Goal: Task Accomplishment & Management: Use online tool/utility

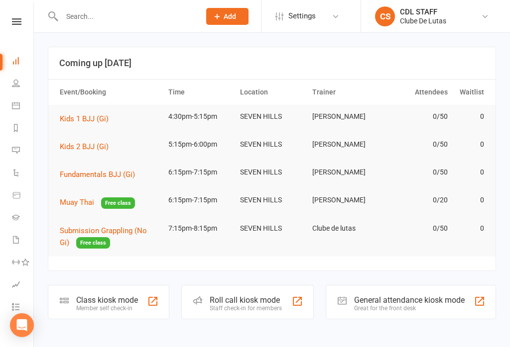
click at [16, 106] on icon at bounding box center [16, 106] width 8 height 8
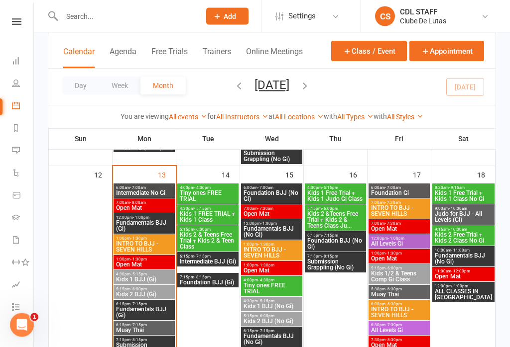
scroll to position [462, 0]
click at [140, 272] on span "- 5:15pm" at bounding box center [138, 274] width 16 height 4
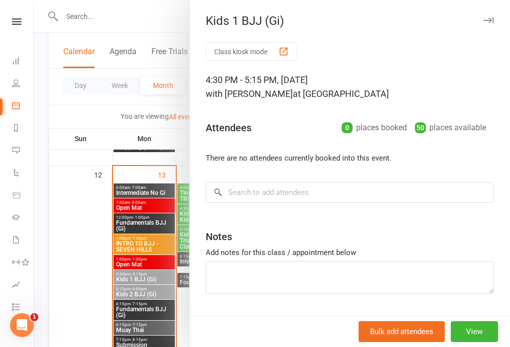
click at [243, 46] on button "Class kiosk mode" at bounding box center [252, 51] width 92 height 18
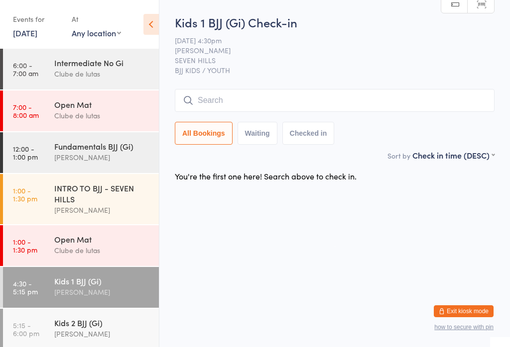
click at [248, 96] on input "search" at bounding box center [335, 100] width 320 height 23
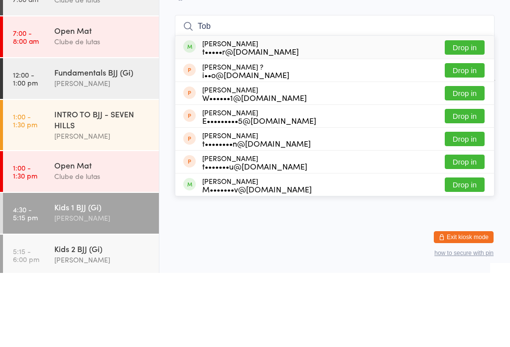
type input "Tob"
click at [462, 114] on button "Drop in" at bounding box center [465, 121] width 40 height 14
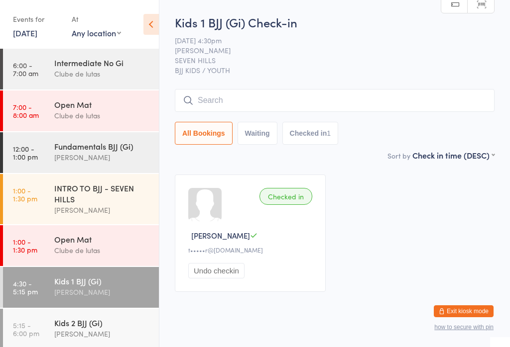
click at [80, 328] on div "Kids 2 BJJ (Gi)" at bounding box center [102, 323] width 96 height 11
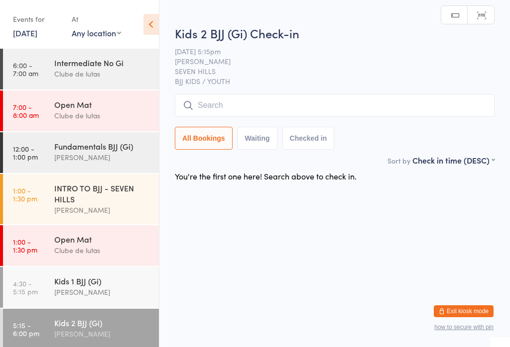
click at [458, 112] on input "search" at bounding box center [335, 105] width 320 height 23
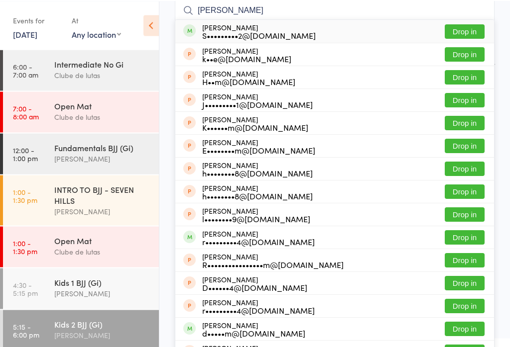
scroll to position [112, 0]
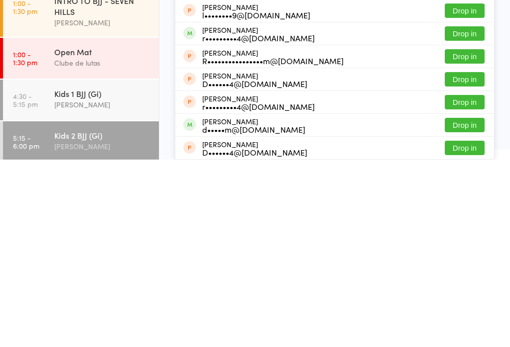
type input "[PERSON_NAME]"
click at [472, 306] on button "Drop in" at bounding box center [465, 313] width 40 height 14
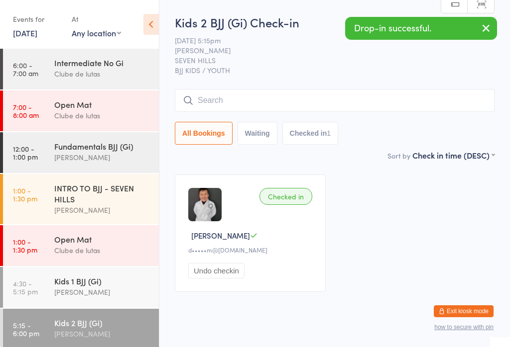
click at [47, 274] on link "4:30 - 5:15 pm Kids 1 BJJ (Gi) [PERSON_NAME]" at bounding box center [81, 287] width 156 height 41
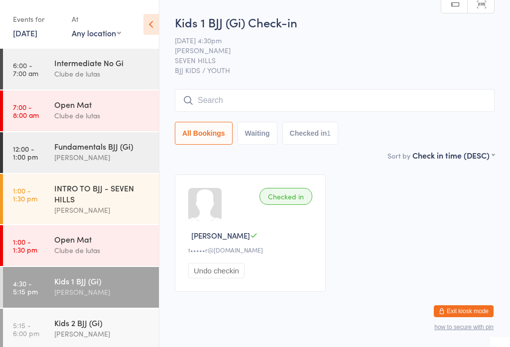
click at [463, 94] on input "search" at bounding box center [335, 100] width 320 height 23
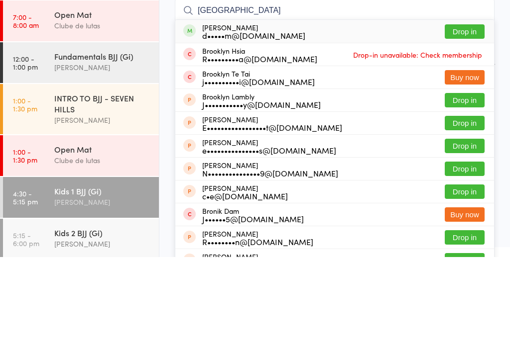
type input "[GEOGRAPHIC_DATA]"
click at [464, 114] on button "Drop in" at bounding box center [465, 121] width 40 height 14
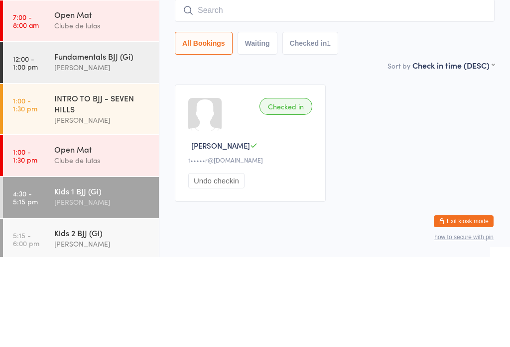
scroll to position [19, 0]
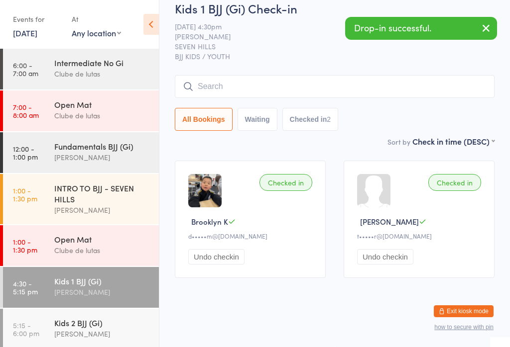
click at [360, 88] on input "search" at bounding box center [335, 86] width 320 height 23
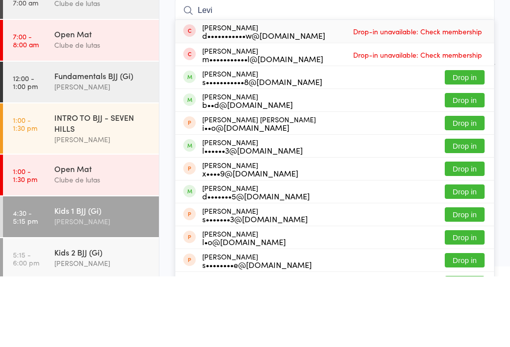
type input "Levi"
click at [470, 164] on button "Drop in" at bounding box center [465, 171] width 40 height 14
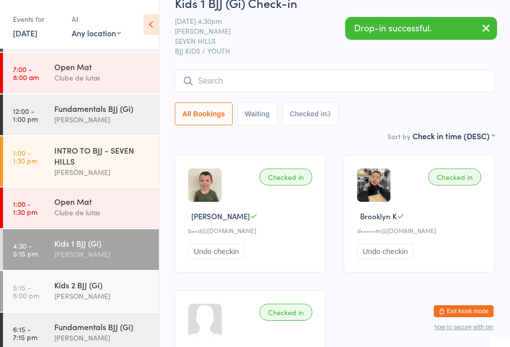
scroll to position [40, 0]
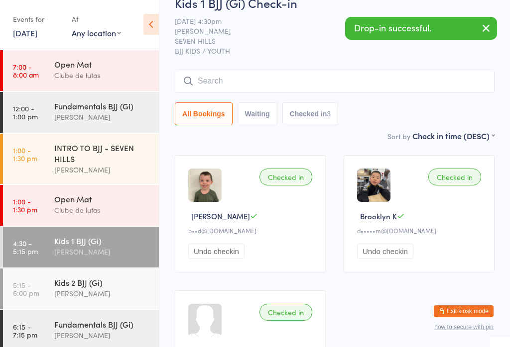
click at [89, 288] on div "Kids 2 BJJ (Gi)" at bounding box center [102, 282] width 96 height 11
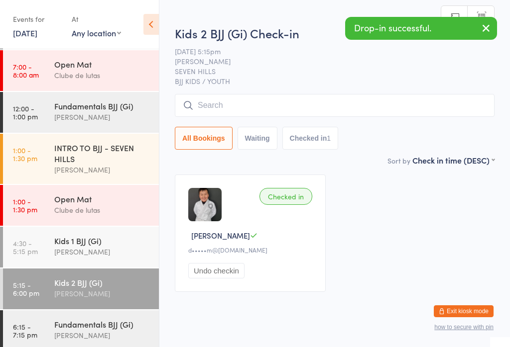
click at [283, 110] on input "search" at bounding box center [335, 105] width 320 height 23
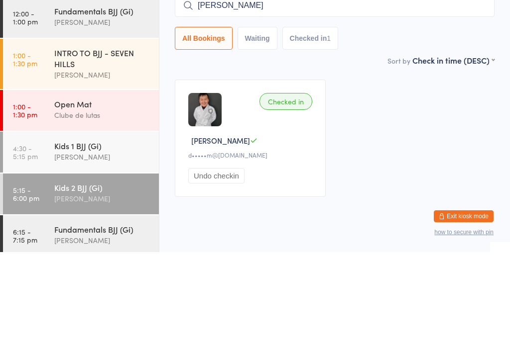
scroll to position [19, 0]
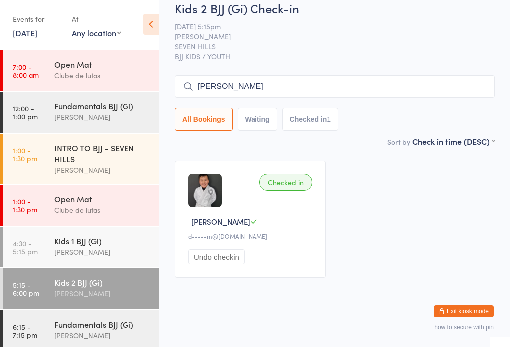
click at [393, 76] on input "[PERSON_NAME]" at bounding box center [335, 86] width 320 height 23
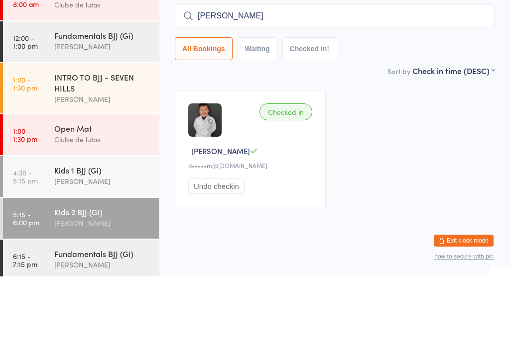
click at [268, 75] on input "[PERSON_NAME]" at bounding box center [335, 86] width 320 height 23
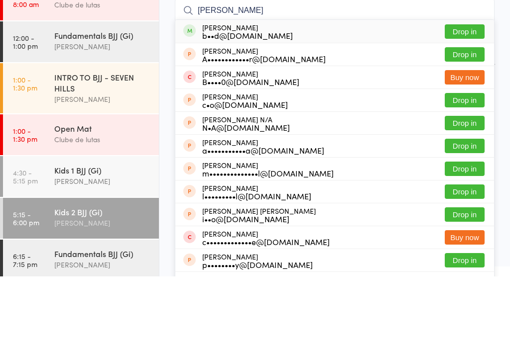
type input "[PERSON_NAME]"
click at [471, 95] on button "Drop in" at bounding box center [465, 102] width 40 height 14
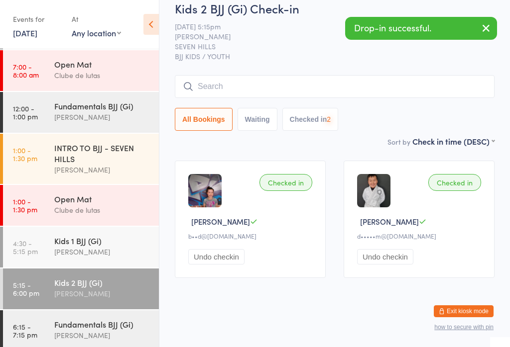
click at [98, 262] on div "Kids 1 BJJ (Gi) [PERSON_NAME]" at bounding box center [106, 246] width 105 height 39
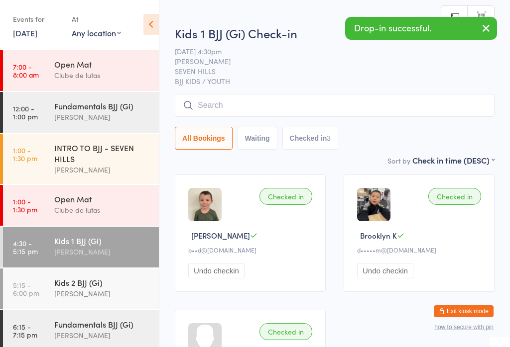
click at [253, 104] on input "search" at bounding box center [335, 105] width 320 height 23
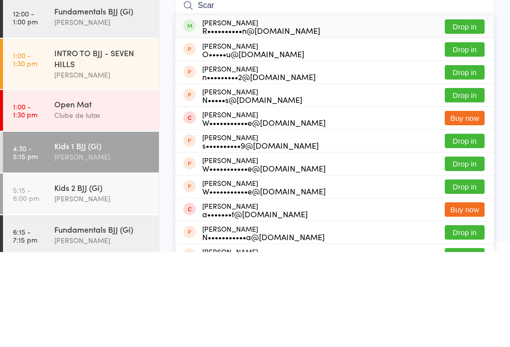
type input "Scar"
click at [266, 121] on div "R••••••••••n@[DOMAIN_NAME]" at bounding box center [261, 125] width 118 height 8
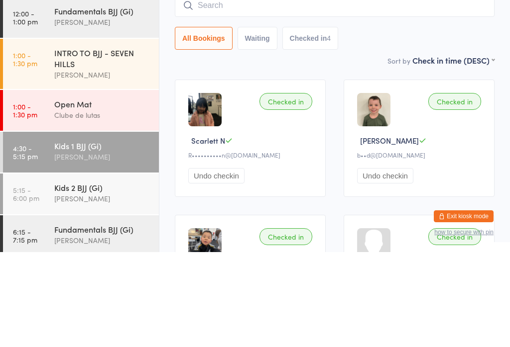
click at [292, 188] on div "Checked in" at bounding box center [285, 196] width 53 height 17
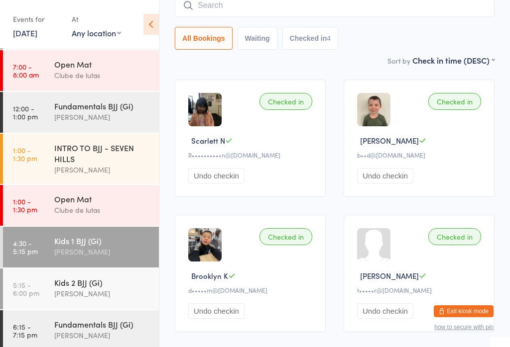
click at [256, 4] on input "search" at bounding box center [335, 5] width 320 height 23
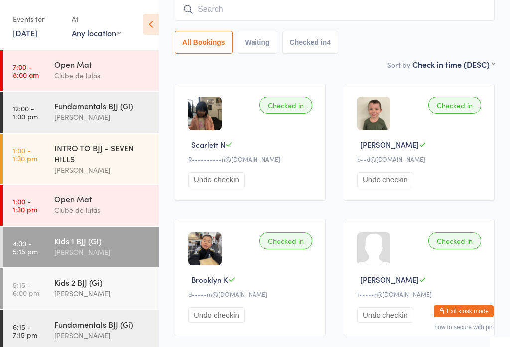
scroll to position [90, 0]
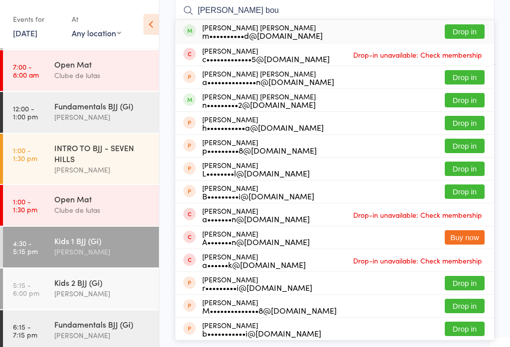
type input "[PERSON_NAME] bou"
click at [294, 23] on div "[PERSON_NAME] [PERSON_NAME] m••••••••••d@[DOMAIN_NAME] Drop in" at bounding box center [334, 31] width 319 height 23
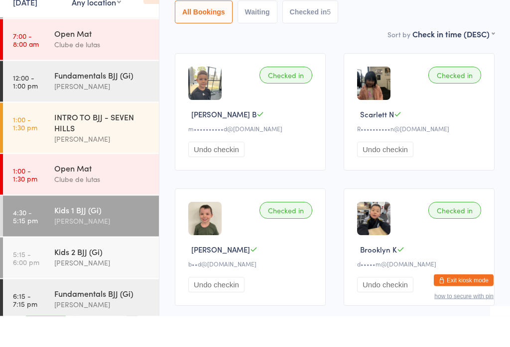
scroll to position [22, 0]
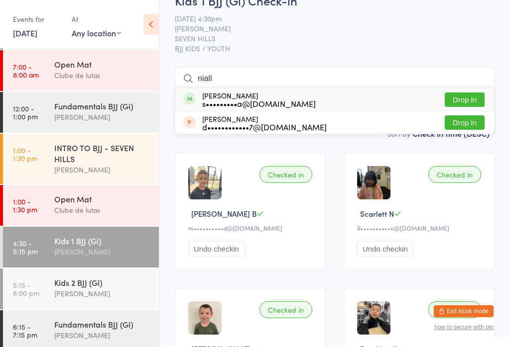
type input "niall"
click at [468, 95] on button "Drop in" at bounding box center [465, 100] width 40 height 14
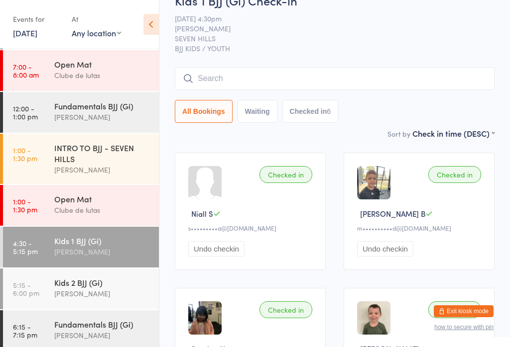
click at [418, 69] on input "search" at bounding box center [335, 78] width 320 height 23
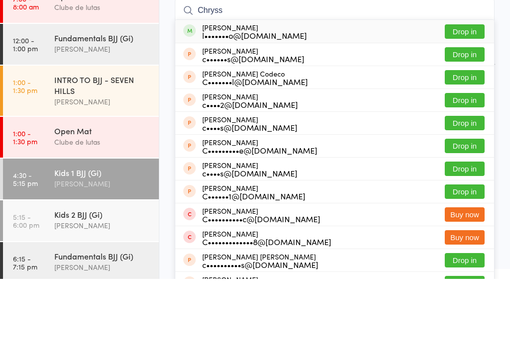
type input "Chryss"
click at [338, 88] on div "[PERSON_NAME] l•••••••o@[DOMAIN_NAME] Drop in" at bounding box center [334, 99] width 319 height 23
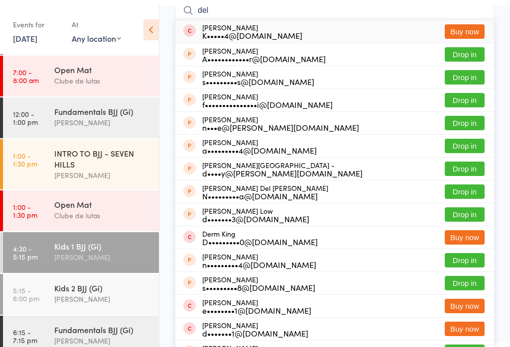
scroll to position [95, 0]
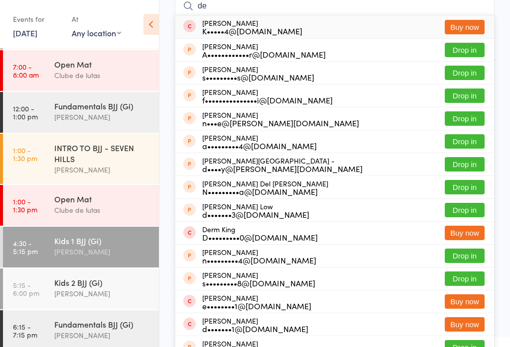
type input "d"
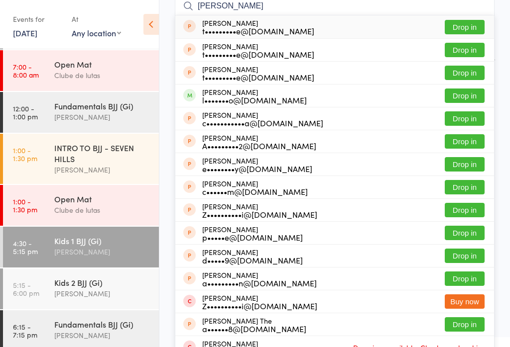
type input "[PERSON_NAME]"
click at [479, 95] on button "Drop in" at bounding box center [465, 96] width 40 height 14
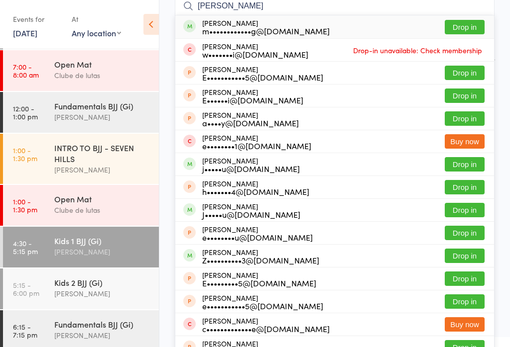
type input "[PERSON_NAME]"
click at [461, 29] on button "Drop in" at bounding box center [465, 27] width 40 height 14
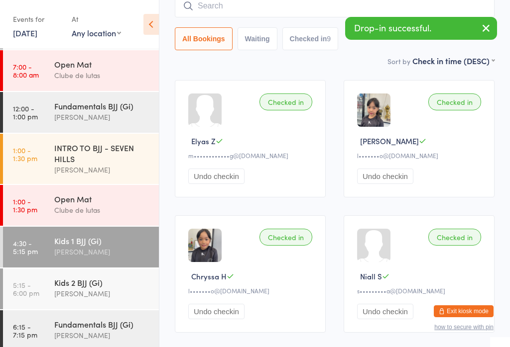
click at [216, 7] on input "search" at bounding box center [335, 6] width 320 height 23
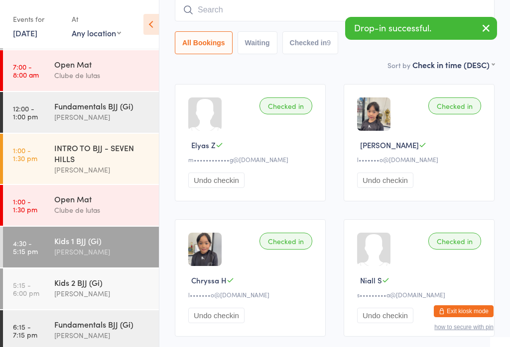
scroll to position [90, 0]
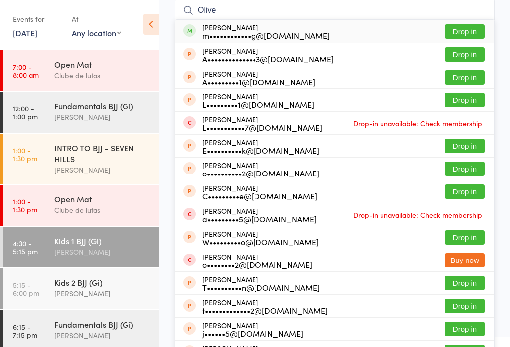
type input "Olive"
click at [470, 26] on button "Drop in" at bounding box center [465, 31] width 40 height 14
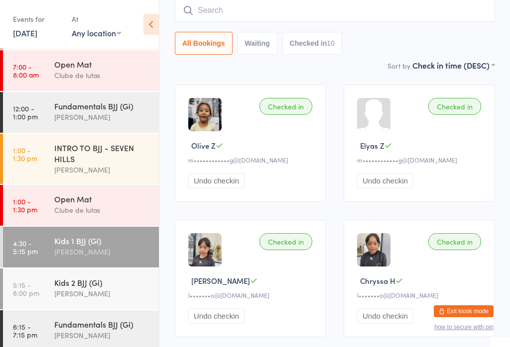
click at [95, 292] on div "[PERSON_NAME]" at bounding box center [102, 293] width 96 height 11
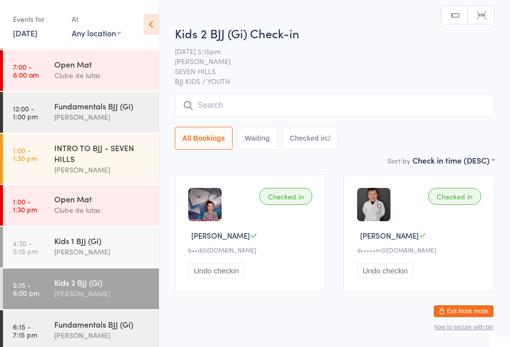
click at [204, 108] on input "search" at bounding box center [335, 105] width 320 height 23
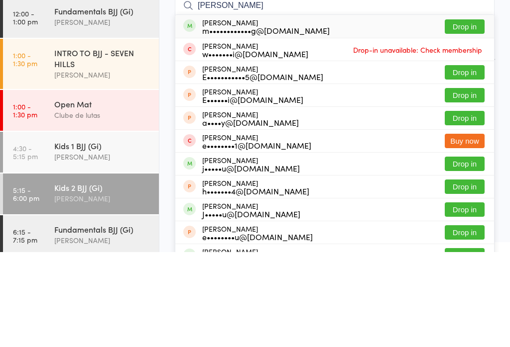
type input "[PERSON_NAME]"
click at [461, 114] on button "Drop in" at bounding box center [465, 121] width 40 height 14
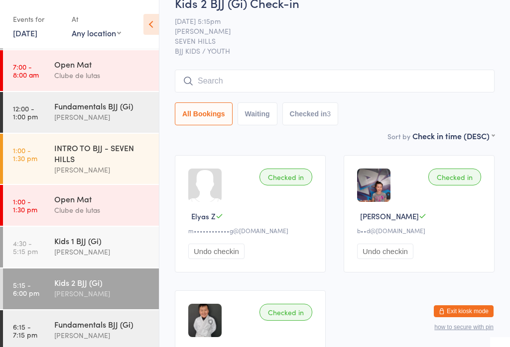
click at [103, 264] on div "Kids 1 BJJ (Gi) [PERSON_NAME]" at bounding box center [106, 246] width 105 height 39
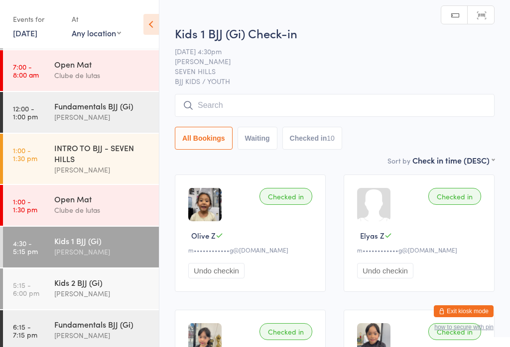
click at [277, 79] on span "BJJ KIDS / YOUTH" at bounding box center [335, 81] width 320 height 10
click at [280, 123] on div "All Bookings Waiting Checked in 10" at bounding box center [335, 122] width 320 height 56
click at [295, 109] on input "search" at bounding box center [335, 105] width 320 height 23
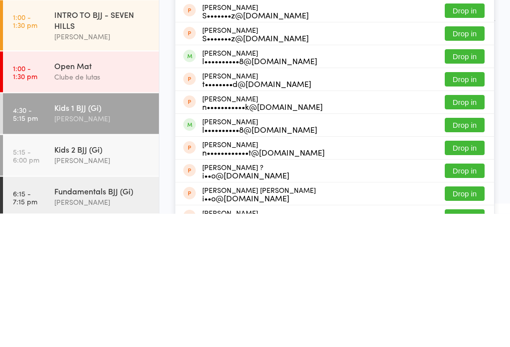
type input "Saad"
click at [472, 252] on button "Drop in" at bounding box center [465, 259] width 40 height 14
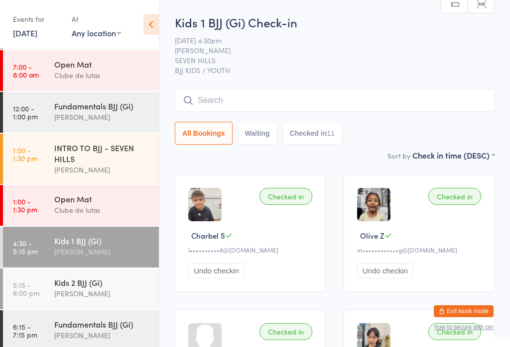
click at [243, 92] on input "search" at bounding box center [335, 100] width 320 height 23
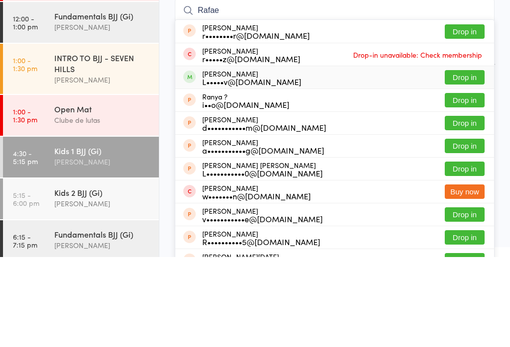
type input "Rafae"
click at [239, 160] on div "[PERSON_NAME] L•••••v@[DOMAIN_NAME]" at bounding box center [251, 168] width 99 height 16
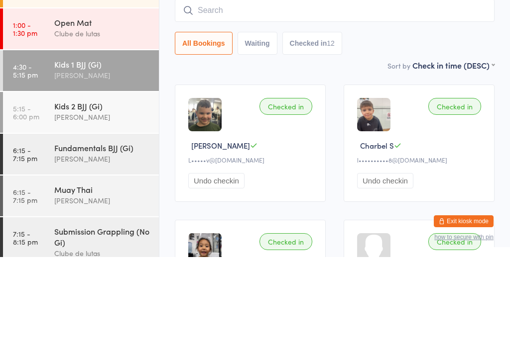
scroll to position [132, 0]
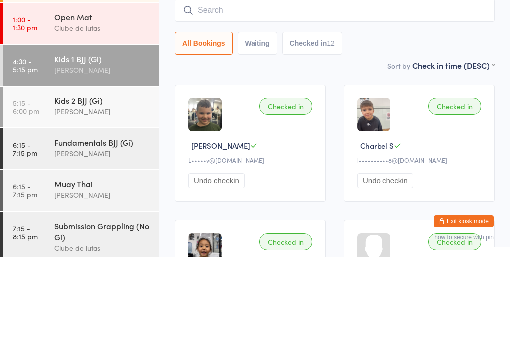
click at [83, 185] on div "Kids 2 BJJ (Gi)" at bounding box center [102, 190] width 96 height 11
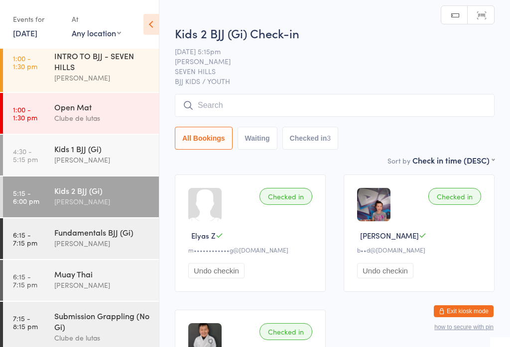
click at [252, 106] on input "search" at bounding box center [335, 105] width 320 height 23
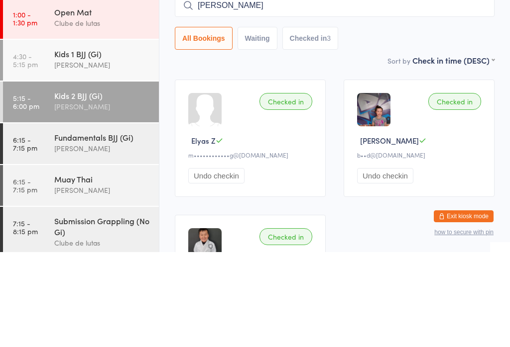
type input "[PERSON_NAME]"
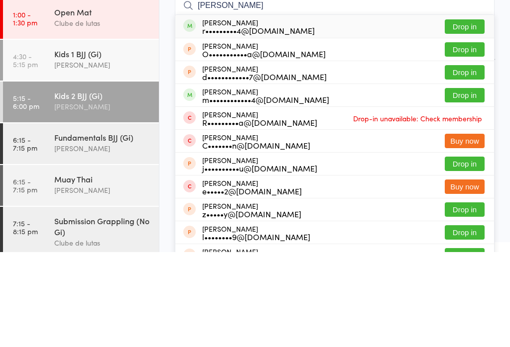
click at [471, 114] on button "Drop in" at bounding box center [465, 121] width 40 height 14
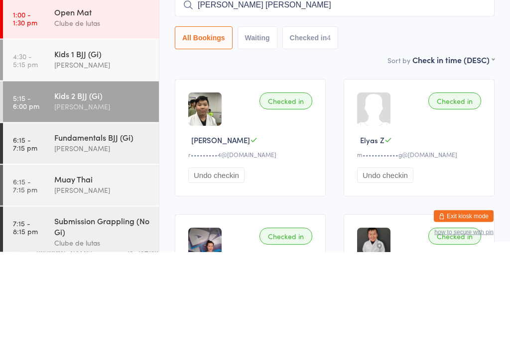
type input "[PERSON_NAME] [PERSON_NAME]"
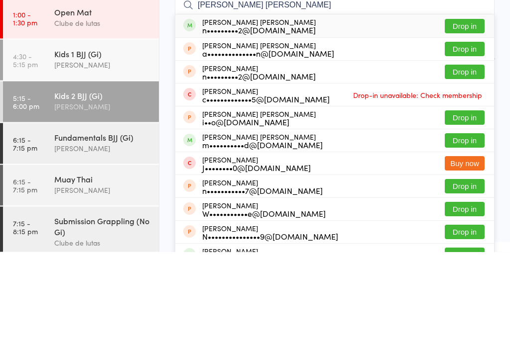
click at [472, 114] on button "Drop in" at bounding box center [465, 121] width 40 height 14
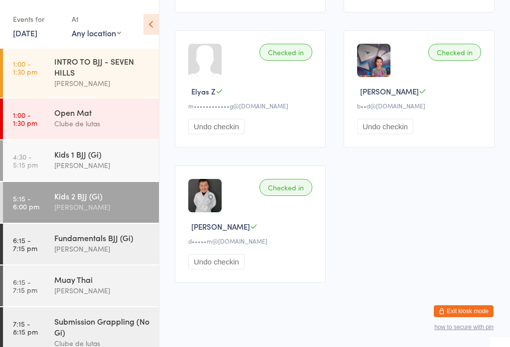
scroll to position [275, 0]
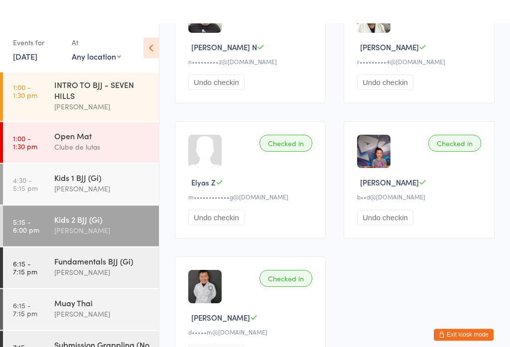
scroll to position [0, 0]
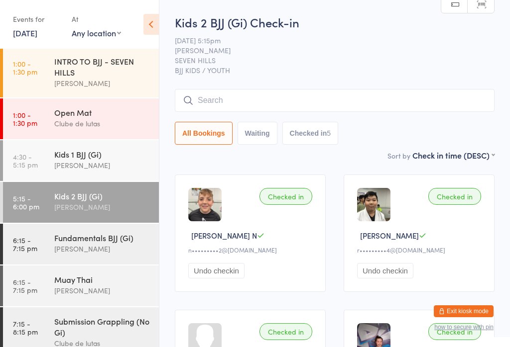
click at [96, 247] on div "[PERSON_NAME]" at bounding box center [102, 248] width 96 height 11
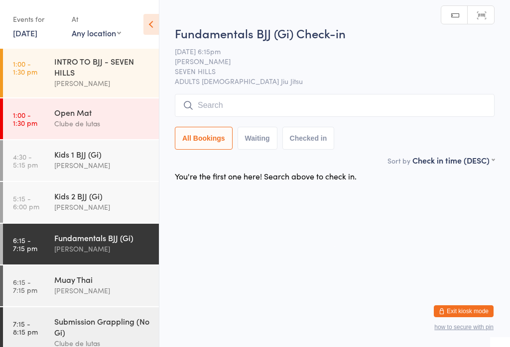
click at [110, 154] on div "Kids 1 BJJ (Gi)" at bounding box center [102, 154] width 96 height 11
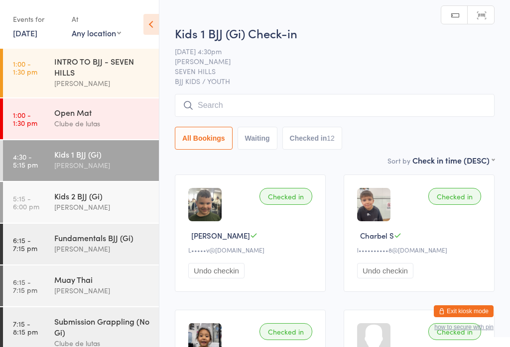
scroll to position [126, 0]
click at [102, 185] on div "Kids 2 BJJ (Gi) [PERSON_NAME]" at bounding box center [106, 202] width 105 height 39
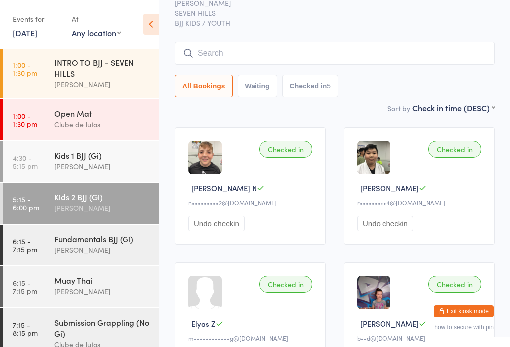
scroll to position [46, 0]
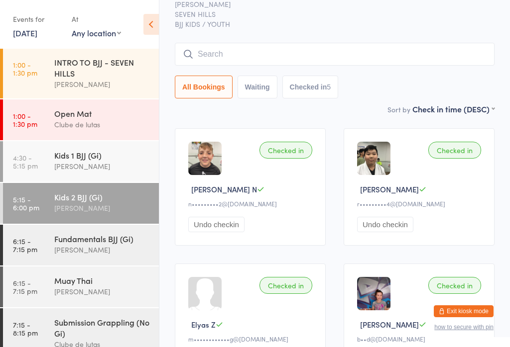
click at [91, 251] on div "[PERSON_NAME]" at bounding box center [102, 249] width 96 height 11
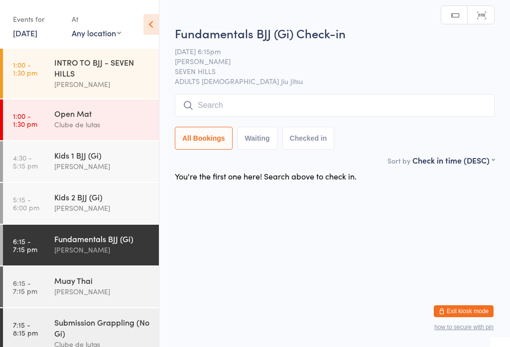
click at [263, 95] on input "search" at bounding box center [335, 105] width 320 height 23
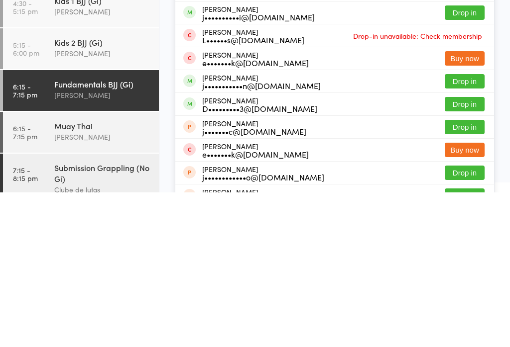
type input "Jordan"
click at [413, 225] on div "[PERSON_NAME] j•••••••••••n@[DOMAIN_NAME] Drop in" at bounding box center [334, 236] width 319 height 22
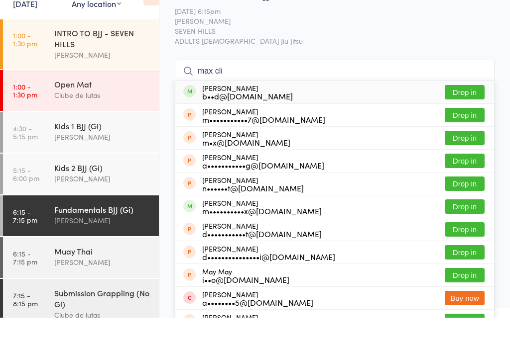
type input "max cli"
click at [457, 114] on button "Drop in" at bounding box center [465, 121] width 40 height 14
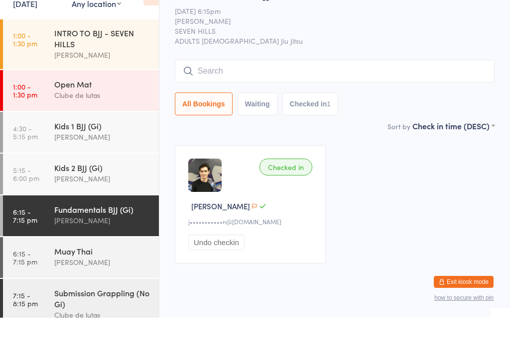
scroll to position [20, 0]
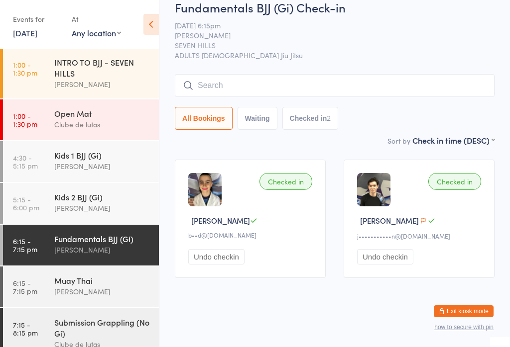
click at [328, 77] on input "search" at bounding box center [335, 85] width 320 height 23
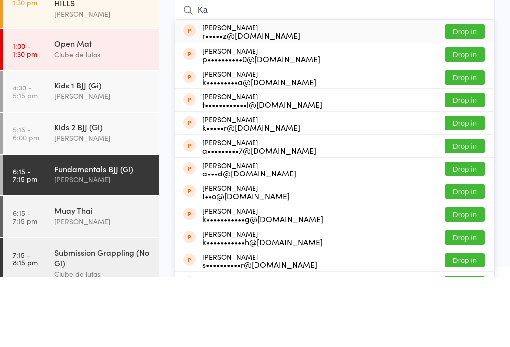
type input "K"
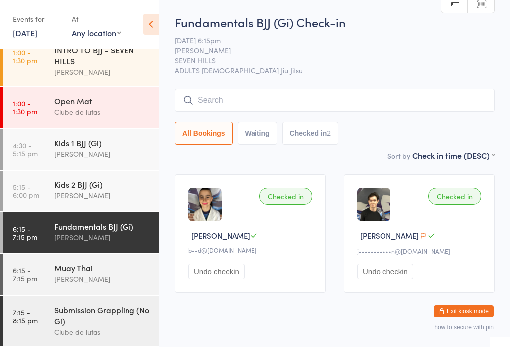
scroll to position [142, 0]
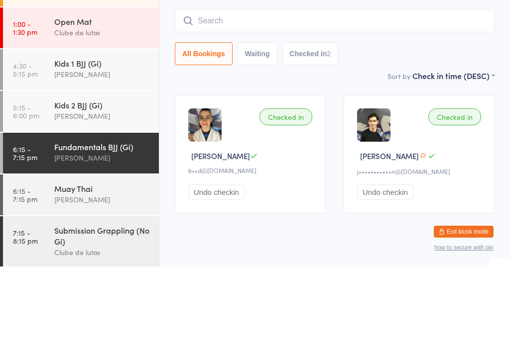
click at [93, 137] on div "Kids 1 BJJ (Gi)" at bounding box center [102, 142] width 96 height 11
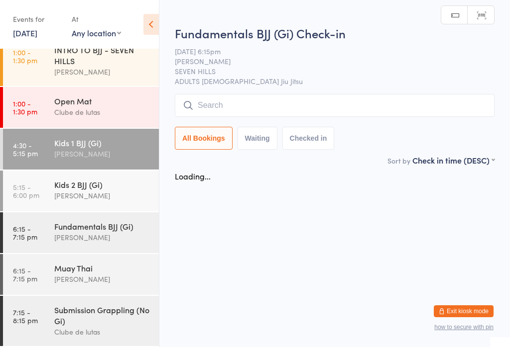
scroll to position [127, 0]
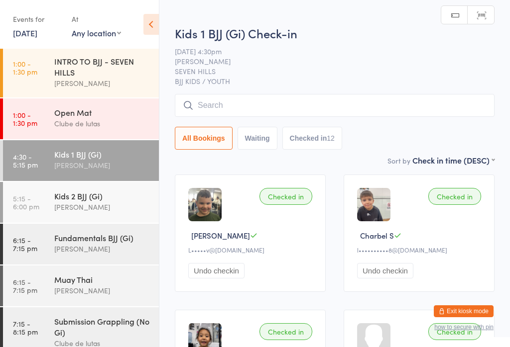
click at [244, 102] on input "search" at bounding box center [335, 105] width 320 height 23
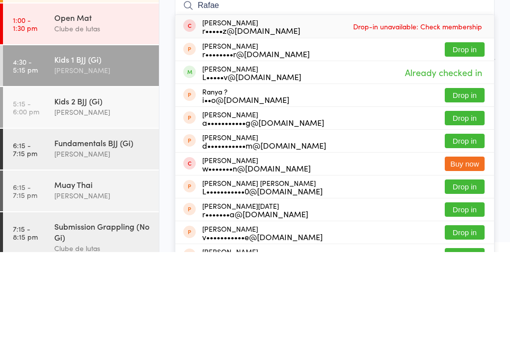
type input "[PERSON_NAME]"
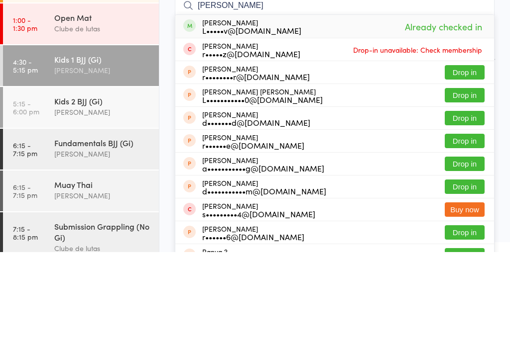
click at [106, 191] on div "Kids 2 BJJ (Gi)" at bounding box center [102, 196] width 96 height 11
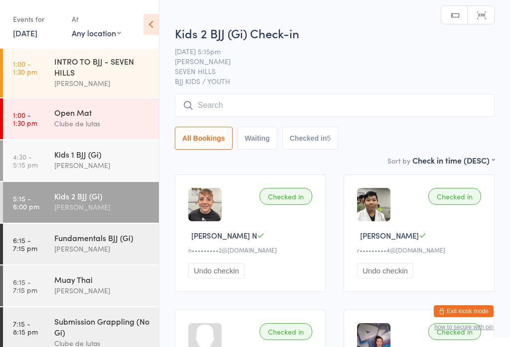
click at [276, 100] on input "search" at bounding box center [335, 105] width 320 height 23
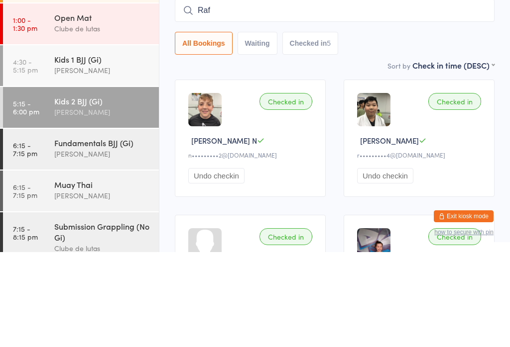
type input "Rafa"
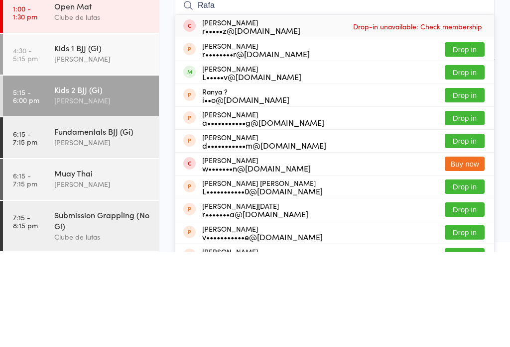
scroll to position [127, 0]
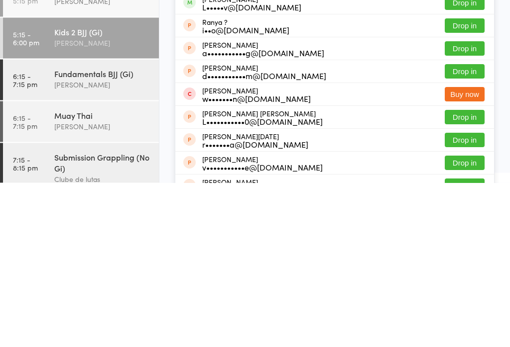
click at [90, 232] on div "Fundamentals BJJ (Gi)" at bounding box center [102, 237] width 96 height 11
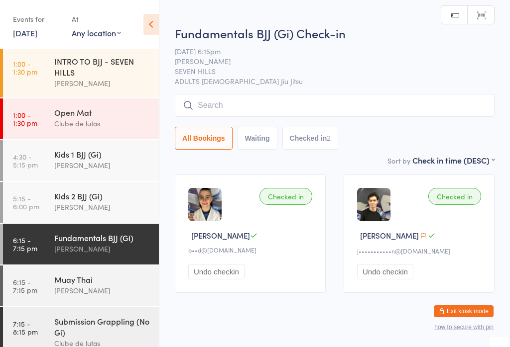
click at [258, 112] on input "search" at bounding box center [335, 105] width 320 height 23
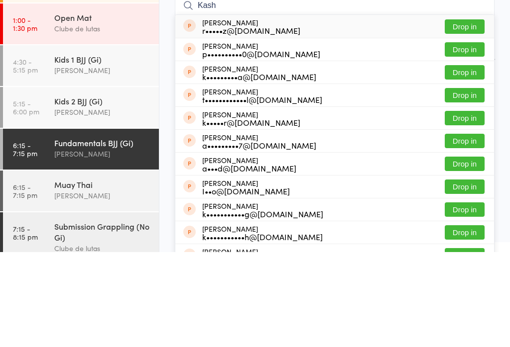
type input "Kash"
click at [466, 114] on button "Drop in" at bounding box center [465, 121] width 40 height 14
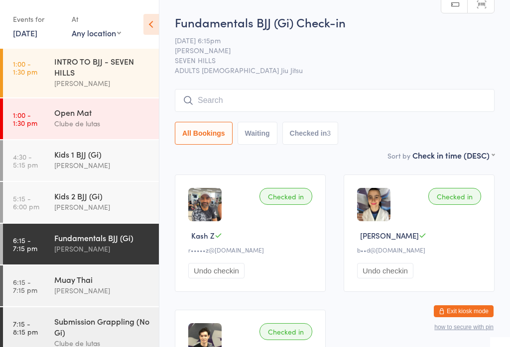
click at [324, 129] on button "Checked in 3" at bounding box center [310, 133] width 56 height 23
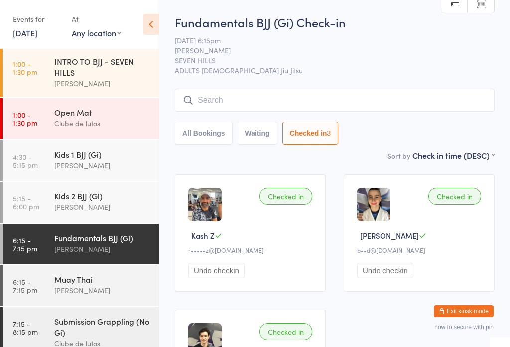
click at [264, 131] on button "Waiting" at bounding box center [257, 133] width 40 height 23
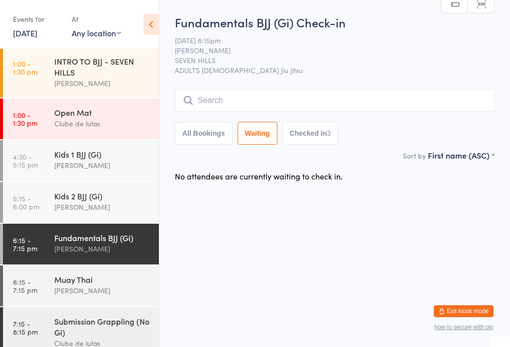
click at [220, 138] on button "All Bookings" at bounding box center [204, 133] width 58 height 23
select select "5"
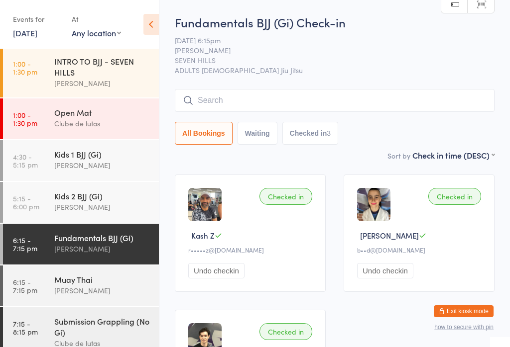
click at [123, 197] on div "Kids 2 BJJ (Gi)" at bounding box center [102, 196] width 96 height 11
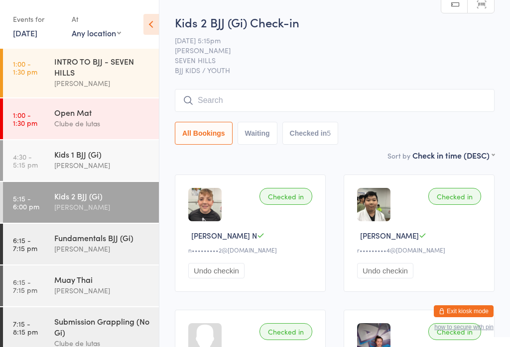
click at [270, 95] on input "search" at bounding box center [335, 100] width 320 height 23
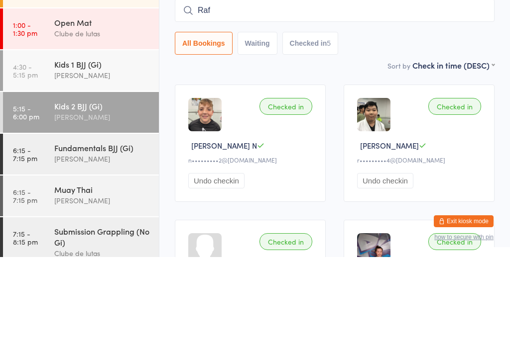
type input "Rafa"
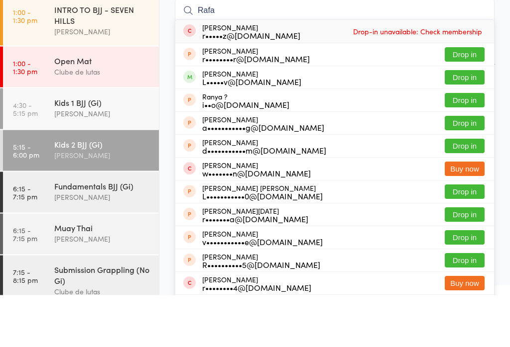
scroll to position [38, 0]
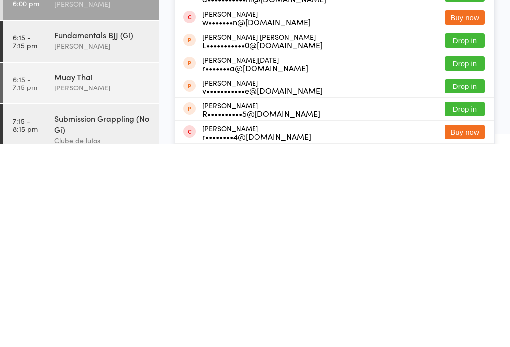
click at [116, 232] on div "Fundamentals BJJ (Gi)" at bounding box center [102, 237] width 96 height 11
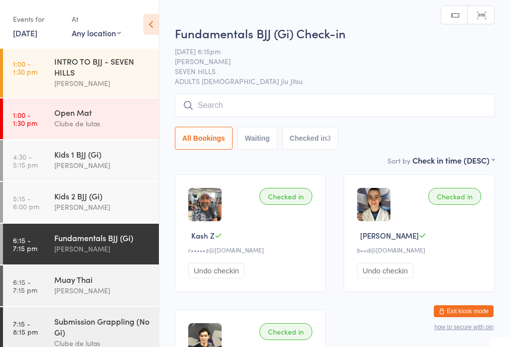
click at [286, 195] on div "Checked in" at bounding box center [285, 196] width 53 height 17
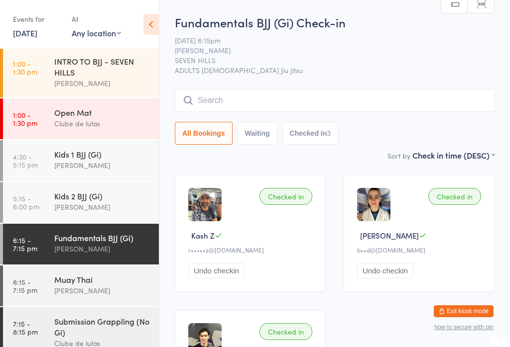
click at [101, 200] on div "Kids 2 BJJ (Gi)" at bounding box center [102, 196] width 96 height 11
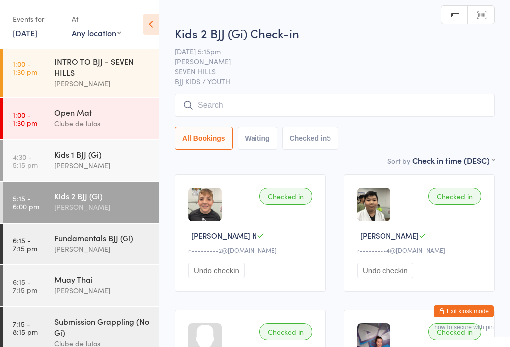
click at [261, 106] on input "search" at bounding box center [335, 105] width 320 height 23
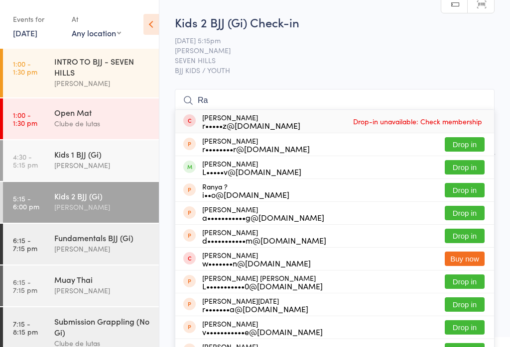
type input "R"
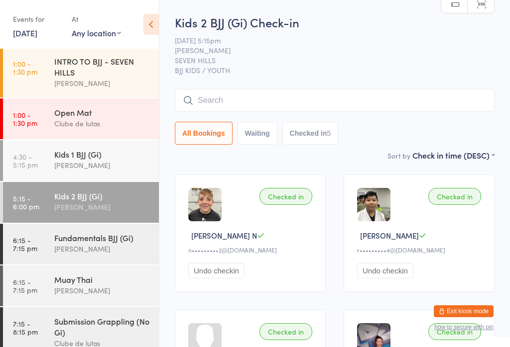
click at [115, 76] on div "INTRO TO BJJ - SEVEN HILLS" at bounding box center [102, 67] width 96 height 22
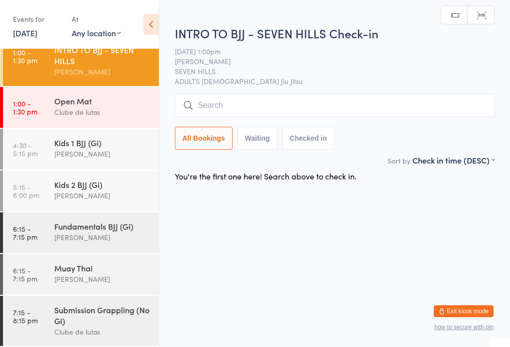
scroll to position [142, 0]
click at [105, 191] on div "[PERSON_NAME]" at bounding box center [102, 195] width 96 height 11
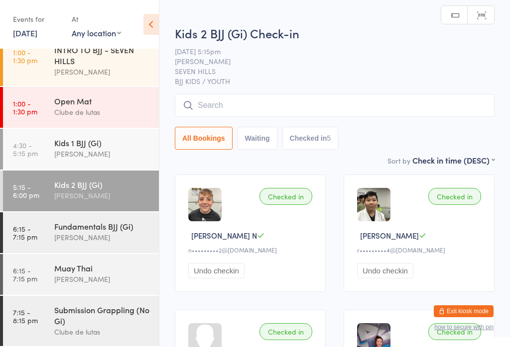
click at [275, 109] on input "search" at bounding box center [335, 105] width 320 height 23
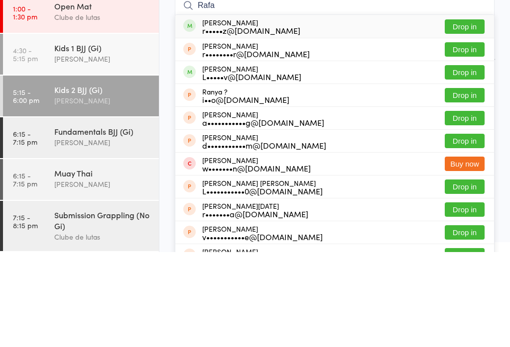
type input "Rafa"
click at [474, 114] on button "Drop in" at bounding box center [465, 121] width 40 height 14
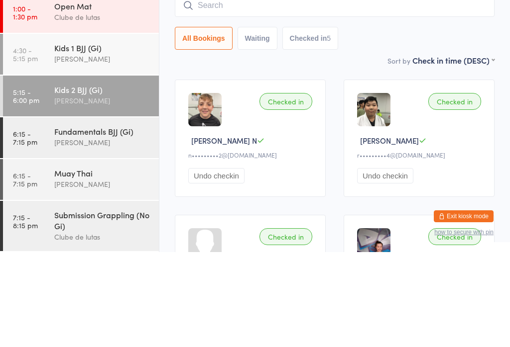
scroll to position [95, 0]
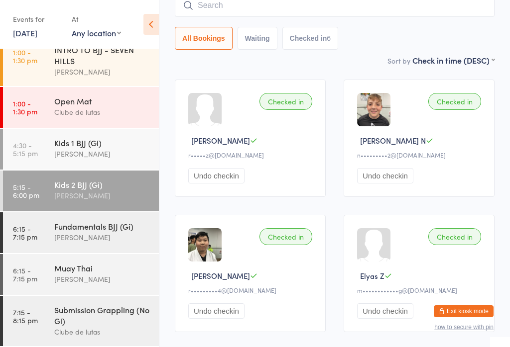
click at [114, 233] on div "[PERSON_NAME]" at bounding box center [102, 237] width 96 height 11
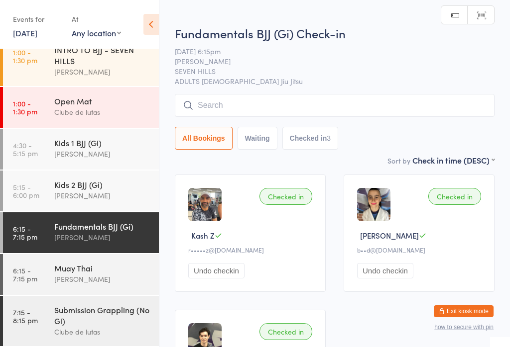
click at [384, 108] on input "search" at bounding box center [335, 105] width 320 height 23
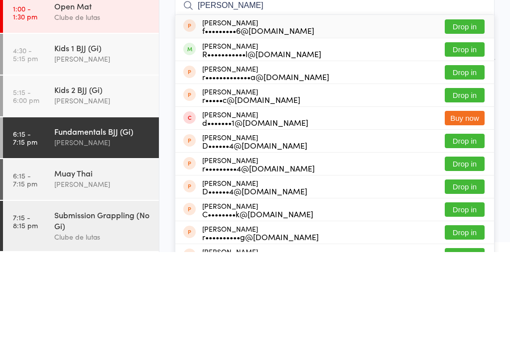
type input "[PERSON_NAME]"
click at [476, 137] on button "Drop in" at bounding box center [465, 144] width 40 height 14
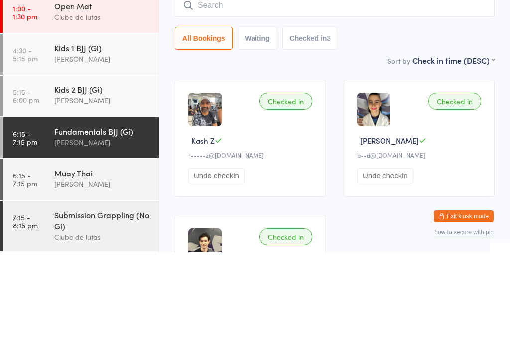
scroll to position [95, 0]
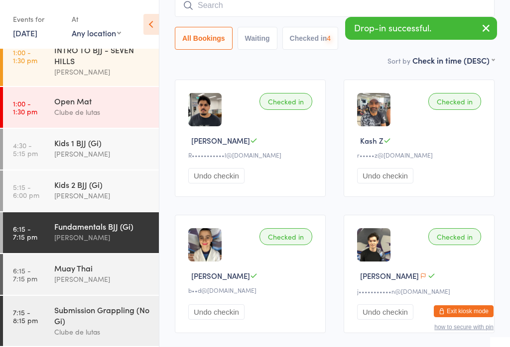
click at [123, 320] on div "Submission Grappling (No Gi)" at bounding box center [102, 316] width 96 height 22
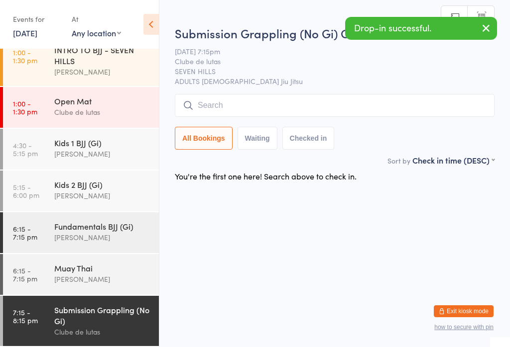
click at [283, 108] on input "search" at bounding box center [335, 105] width 320 height 23
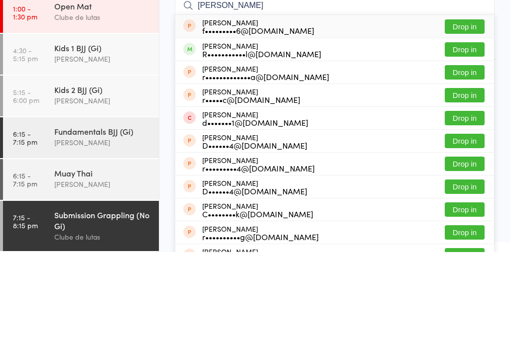
type input "[PERSON_NAME]"
click at [472, 137] on button "Drop in" at bounding box center [465, 144] width 40 height 14
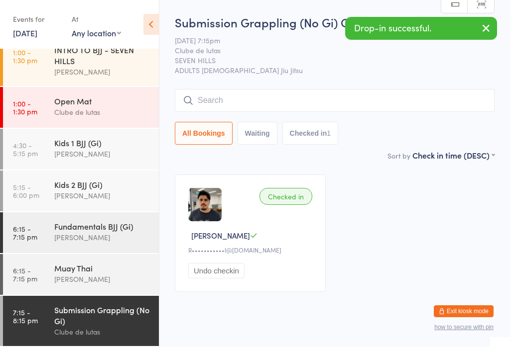
click at [107, 192] on div "[PERSON_NAME]" at bounding box center [102, 195] width 96 height 11
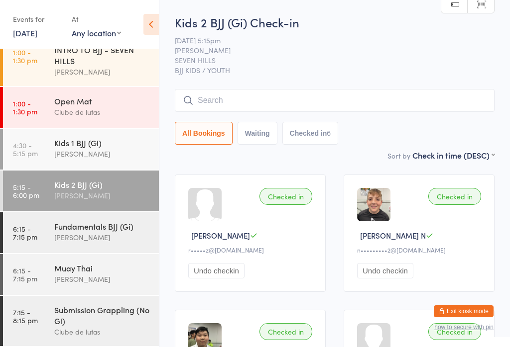
click at [128, 232] on div "[PERSON_NAME]" at bounding box center [102, 237] width 96 height 11
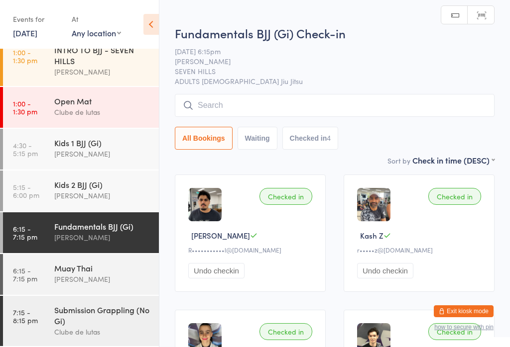
click at [424, 96] on input "search" at bounding box center [335, 105] width 320 height 23
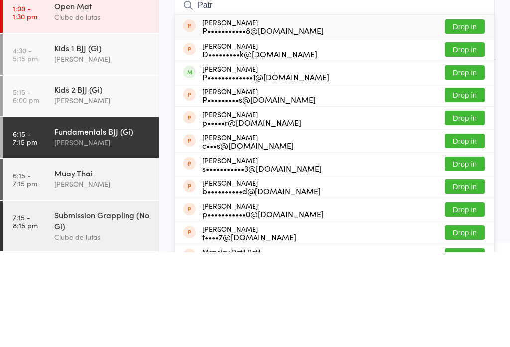
type input "Patr"
click at [298, 168] on div "P•••••••••••••1@[DOMAIN_NAME]" at bounding box center [265, 172] width 127 height 8
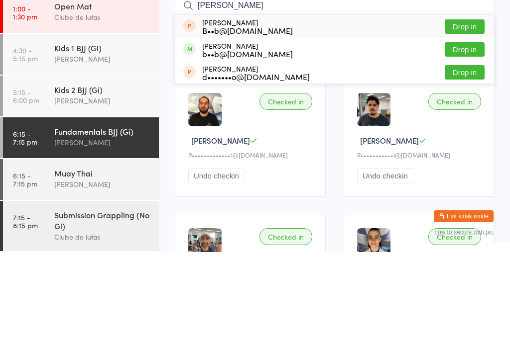
type input "[PERSON_NAME]"
click at [478, 137] on button "Drop in" at bounding box center [465, 144] width 40 height 14
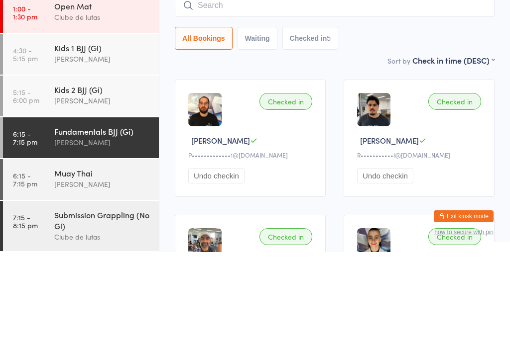
scroll to position [95, 0]
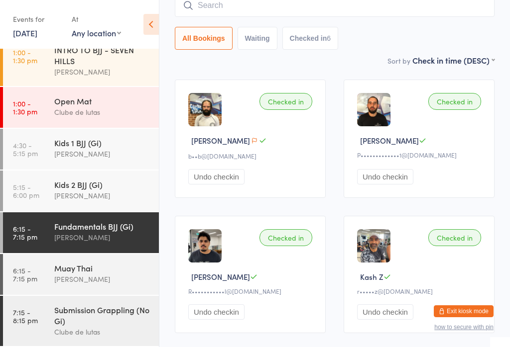
click at [247, 10] on input "search" at bounding box center [335, 5] width 320 height 23
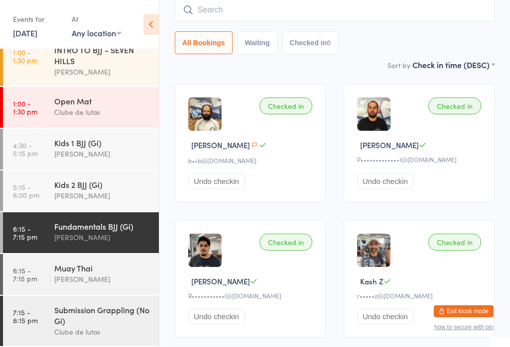
scroll to position [90, 0]
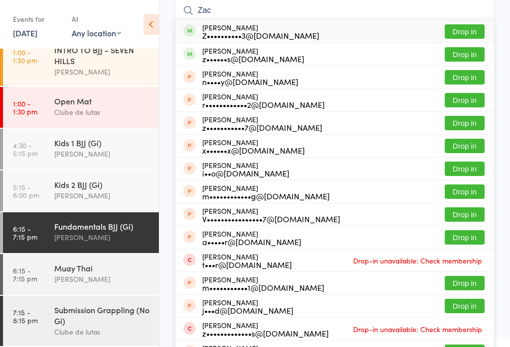
type input "Zac"
click at [469, 50] on button "Drop in" at bounding box center [465, 54] width 40 height 14
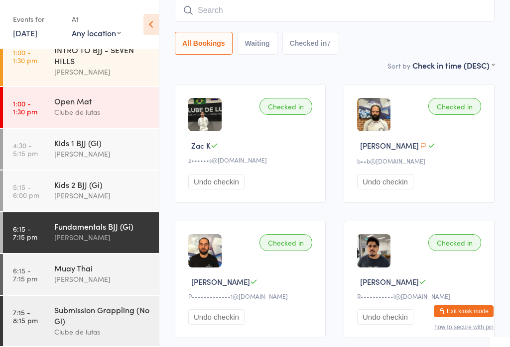
click at [273, 10] on input "search" at bounding box center [335, 10] width 320 height 23
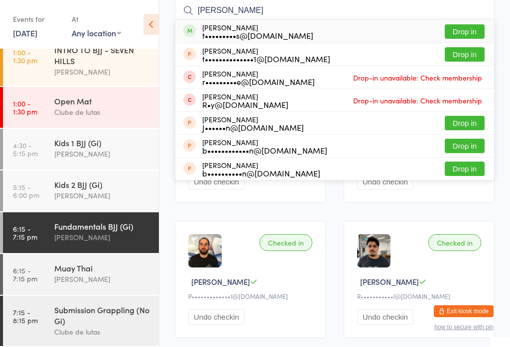
type input "[PERSON_NAME]"
click at [474, 34] on button "Drop in" at bounding box center [465, 31] width 40 height 14
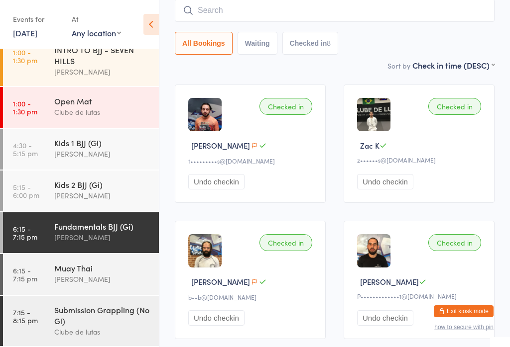
click at [236, 8] on input "search" at bounding box center [335, 10] width 320 height 23
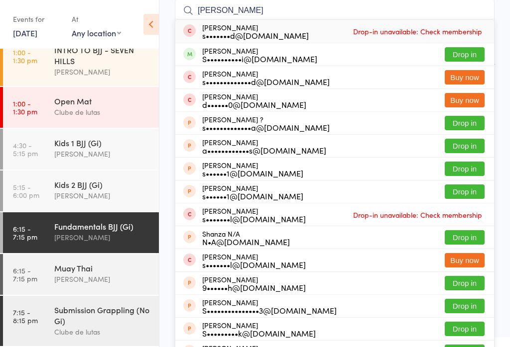
type input "[PERSON_NAME]"
click at [471, 54] on button "Drop in" at bounding box center [465, 54] width 40 height 14
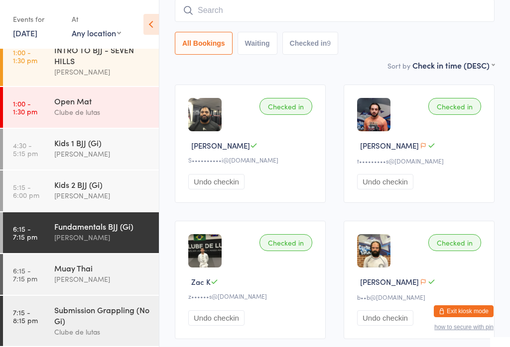
click at [123, 234] on div "[PERSON_NAME]" at bounding box center [102, 237] width 96 height 11
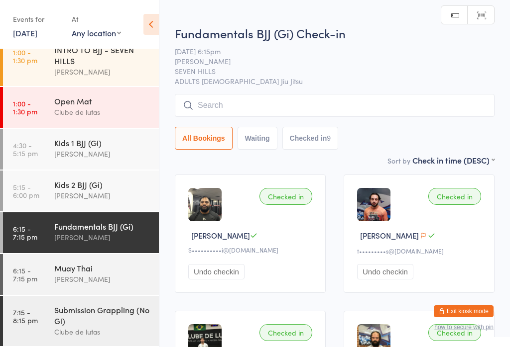
click at [110, 278] on div "[PERSON_NAME]" at bounding box center [102, 279] width 96 height 11
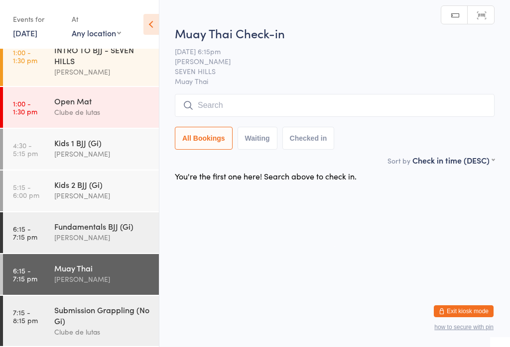
click at [136, 319] on div "Submission Grappling (No Gi)" at bounding box center [102, 316] width 96 height 22
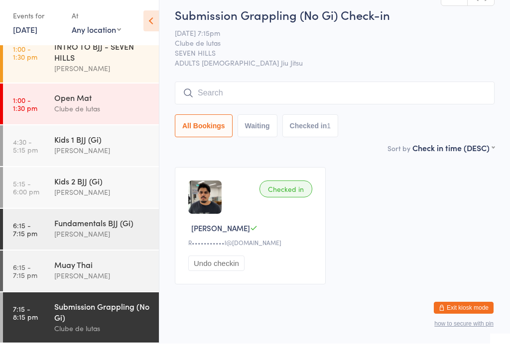
scroll to position [127, 0]
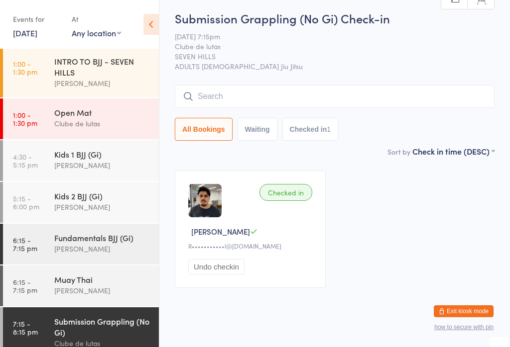
click at [108, 241] on div "Fundamentals BJJ (Gi)" at bounding box center [102, 237] width 96 height 11
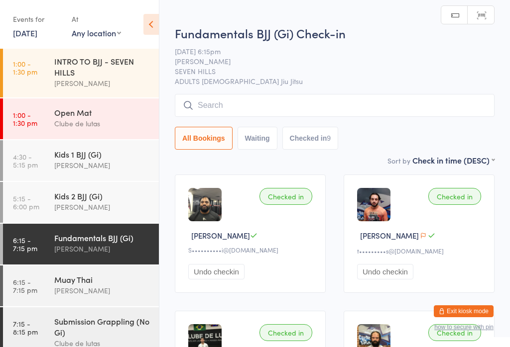
click at [348, 111] on input "search" at bounding box center [335, 105] width 320 height 23
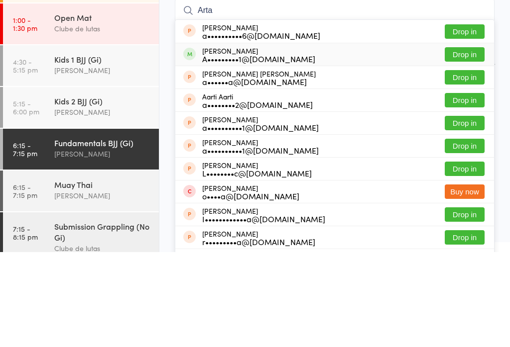
type input "Arta"
click at [462, 142] on button "Drop in" at bounding box center [465, 149] width 40 height 14
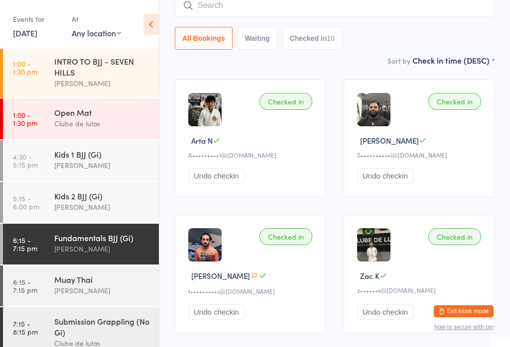
click at [288, 2] on input "search" at bounding box center [335, 5] width 320 height 23
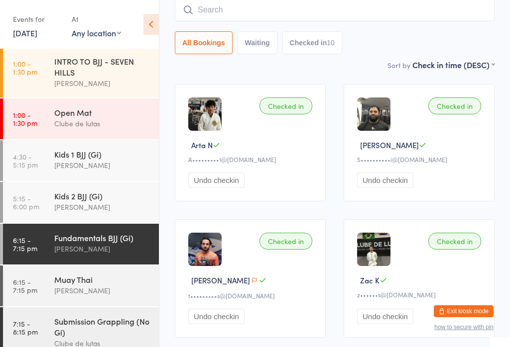
scroll to position [90, 0]
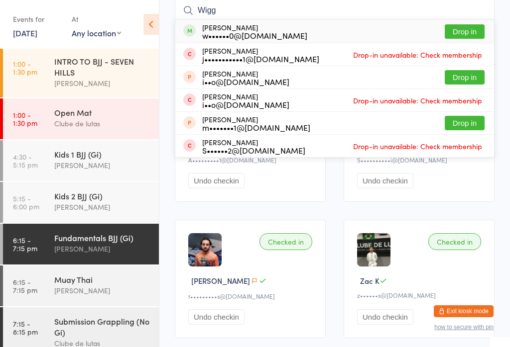
type input "Wigg"
click at [473, 25] on button "Drop in" at bounding box center [465, 31] width 40 height 14
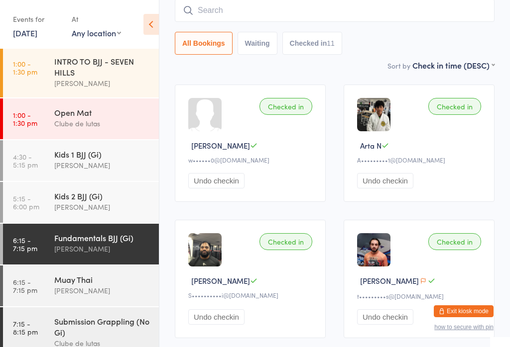
click at [303, 18] on input "search" at bounding box center [335, 10] width 320 height 23
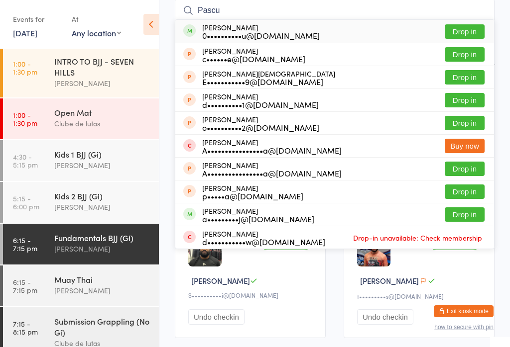
type input "Pascu"
click at [481, 25] on button "Drop in" at bounding box center [465, 31] width 40 height 14
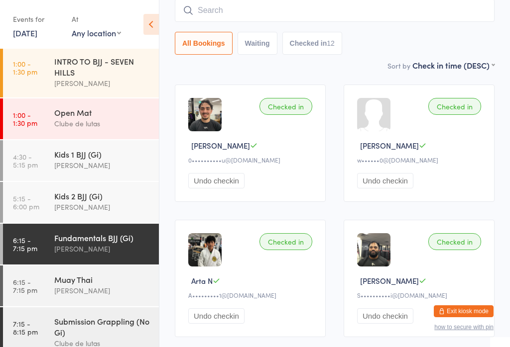
click at [87, 193] on div "Kids 2 BJJ (Gi)" at bounding box center [102, 196] width 96 height 11
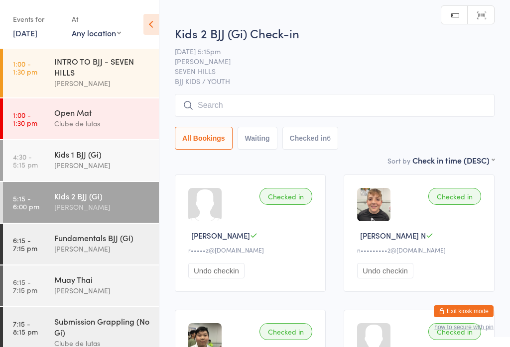
click at [399, 106] on input "search" at bounding box center [335, 105] width 320 height 23
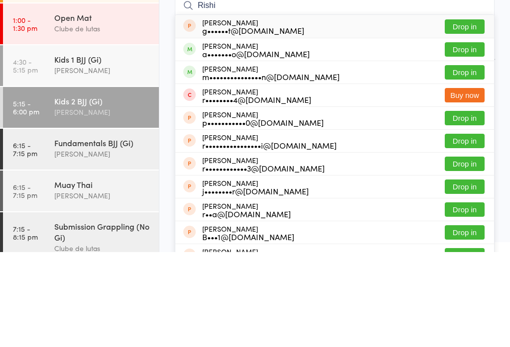
type input "Rishi"
click at [470, 137] on button "Drop in" at bounding box center [465, 144] width 40 height 14
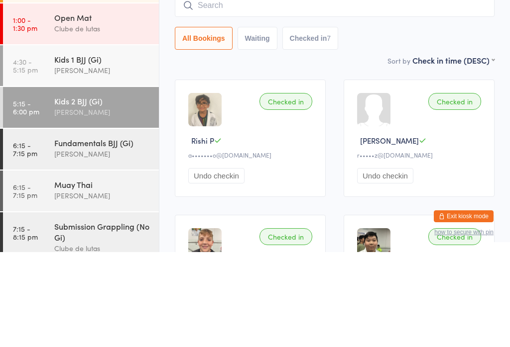
scroll to position [95, 0]
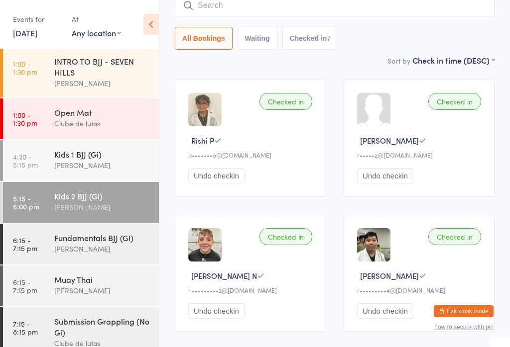
click at [268, 5] on input "search" at bounding box center [335, 5] width 320 height 23
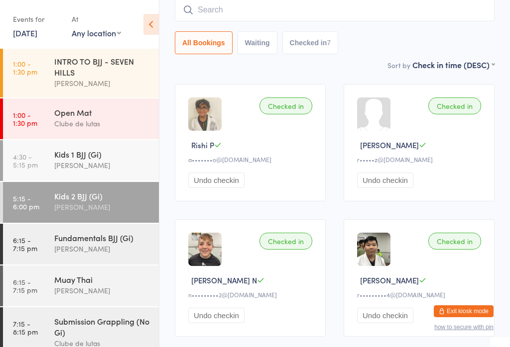
scroll to position [90, 0]
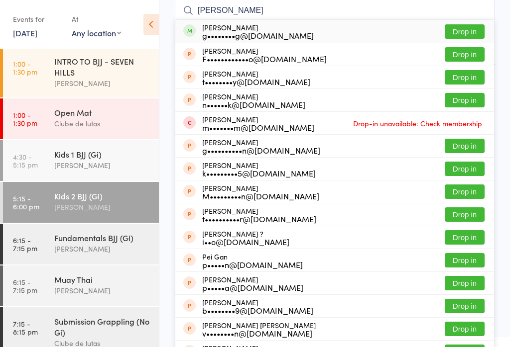
click at [467, 19] on input "[PERSON_NAME]" at bounding box center [335, 10] width 320 height 23
type input "[PERSON_NAME]"
click at [464, 24] on button "Drop in" at bounding box center [465, 31] width 40 height 14
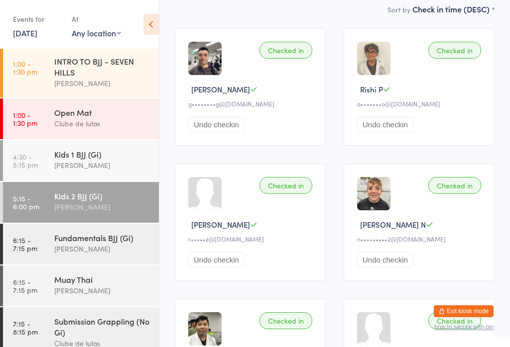
scroll to position [147, 0]
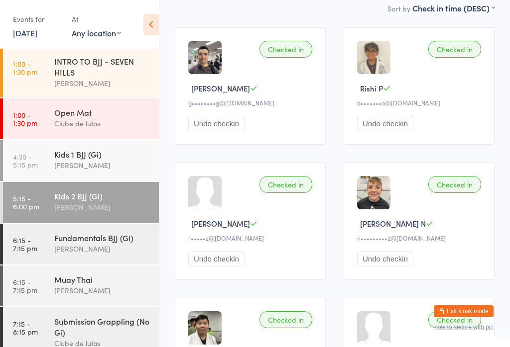
click at [106, 239] on div "Fundamentals BJJ (Gi)" at bounding box center [102, 237] width 96 height 11
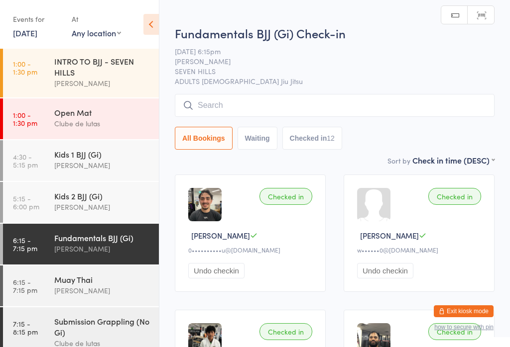
click at [272, 117] on input "search" at bounding box center [335, 105] width 320 height 23
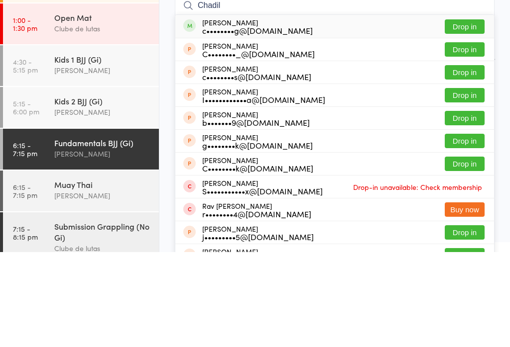
type input "Chadil"
click at [470, 114] on button "Drop in" at bounding box center [465, 121] width 40 height 14
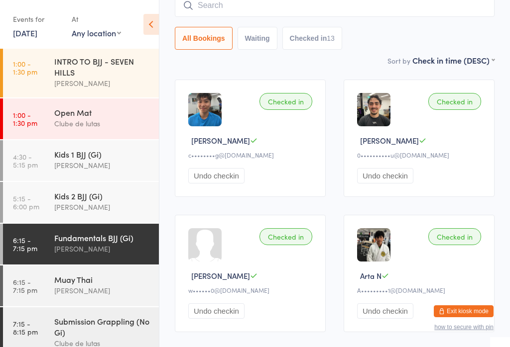
click at [398, 15] on input "search" at bounding box center [335, 5] width 320 height 23
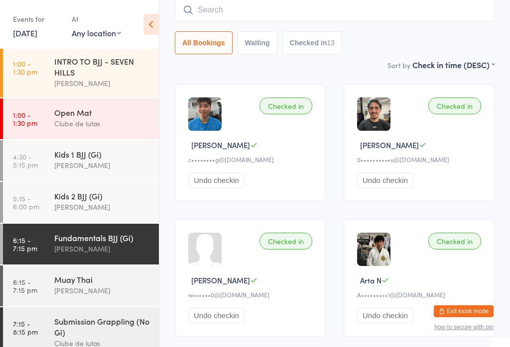
scroll to position [90, 0]
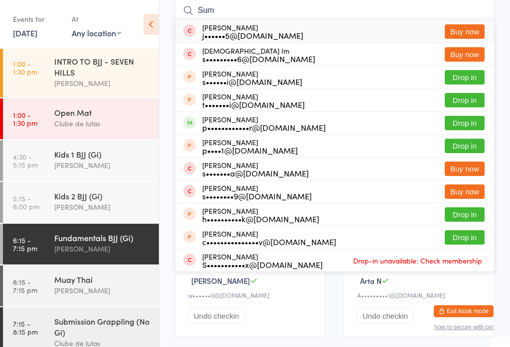
type input "Sum"
click at [465, 120] on button "Drop in" at bounding box center [465, 123] width 40 height 14
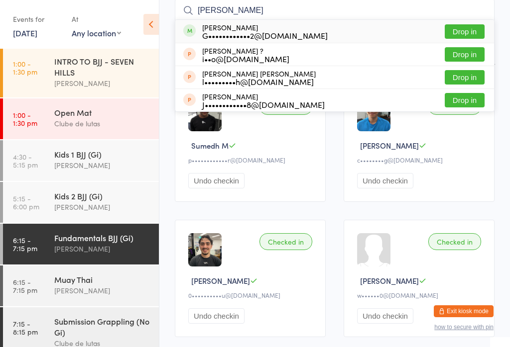
type input "[PERSON_NAME]"
click at [248, 37] on div "G••••••••••••2@[DOMAIN_NAME]" at bounding box center [264, 35] width 125 height 8
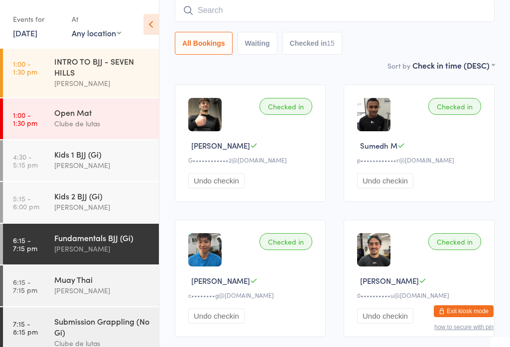
click at [75, 328] on div "Submission Grappling (No Gi)" at bounding box center [102, 327] width 96 height 22
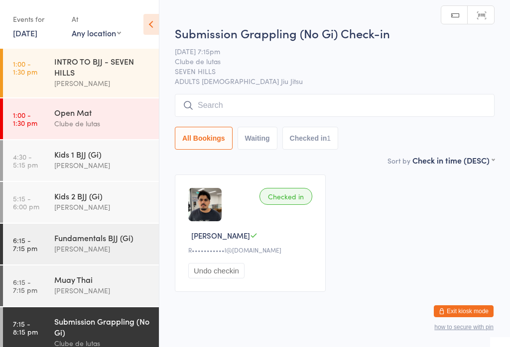
click at [281, 109] on input "search" at bounding box center [335, 105] width 320 height 23
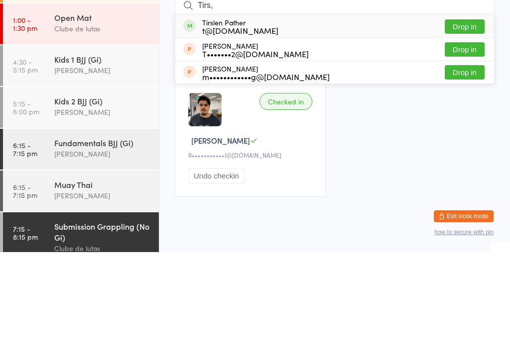
type input "Tirs,"
click at [470, 114] on button "Drop in" at bounding box center [465, 121] width 40 height 14
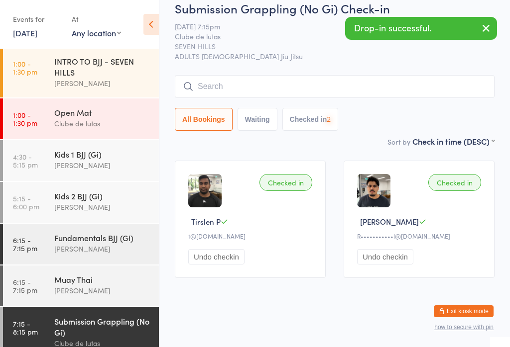
click at [295, 81] on input "search" at bounding box center [335, 86] width 320 height 23
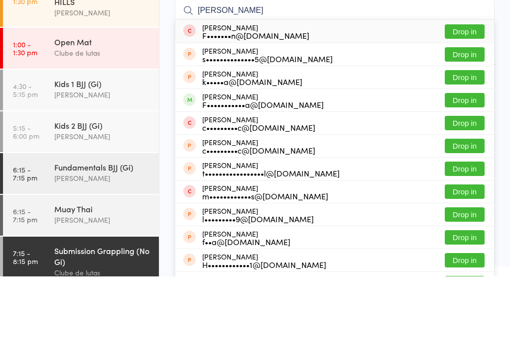
type input "[PERSON_NAME]"
click at [464, 164] on button "Drop in" at bounding box center [465, 171] width 40 height 14
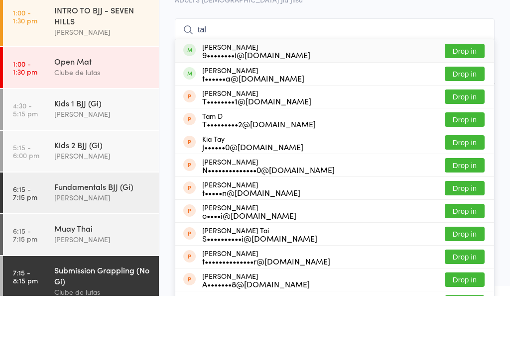
type input "tal"
click at [465, 95] on button "Drop in" at bounding box center [465, 102] width 40 height 14
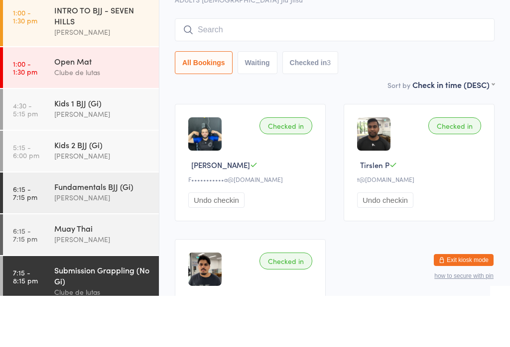
scroll to position [71, 0]
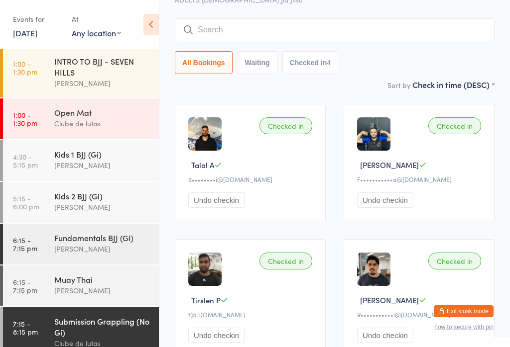
click at [322, 25] on input "search" at bounding box center [335, 29] width 320 height 23
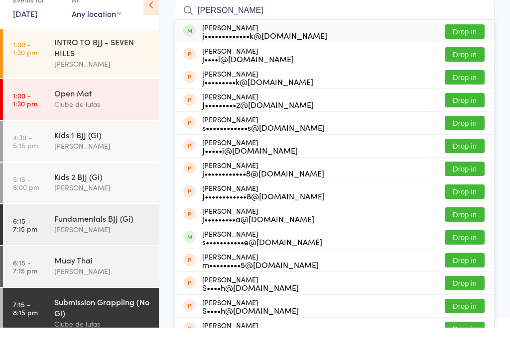
type input "[PERSON_NAME]"
click at [471, 44] on button "Drop in" at bounding box center [465, 51] width 40 height 14
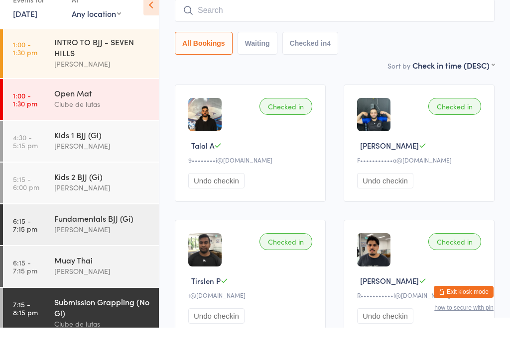
scroll to position [90, 0]
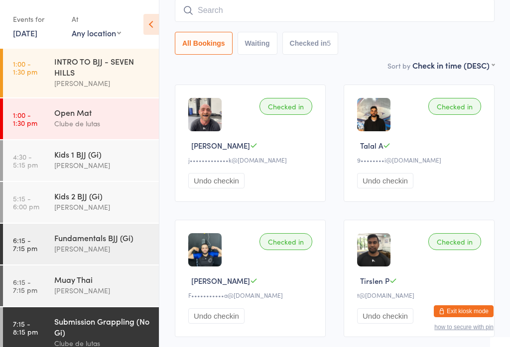
click at [438, 10] on input "search" at bounding box center [335, 10] width 320 height 23
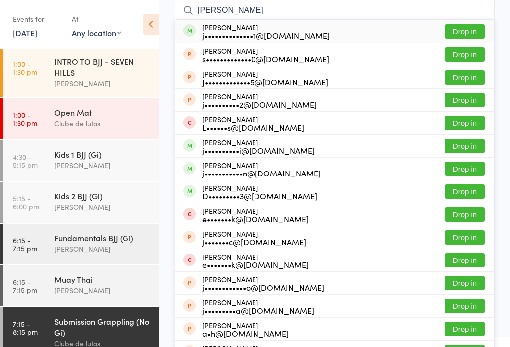
type input "[PERSON_NAME]"
click at [472, 29] on button "Drop in" at bounding box center [465, 31] width 40 height 14
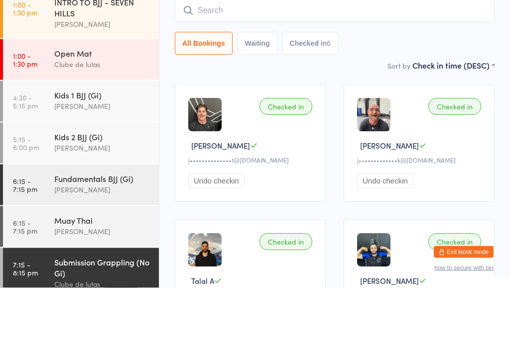
scroll to position [0, 0]
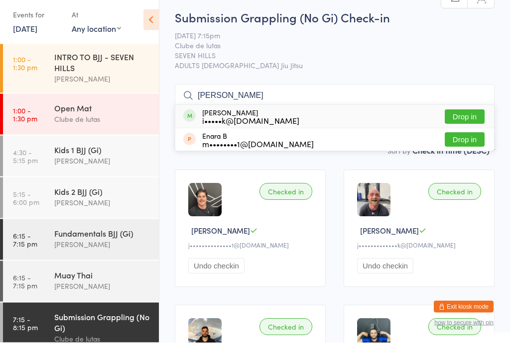
type input "[PERSON_NAME]"
click at [469, 114] on button "Drop in" at bounding box center [465, 121] width 40 height 14
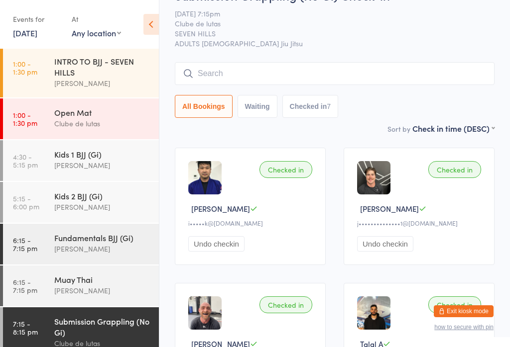
scroll to position [30, 0]
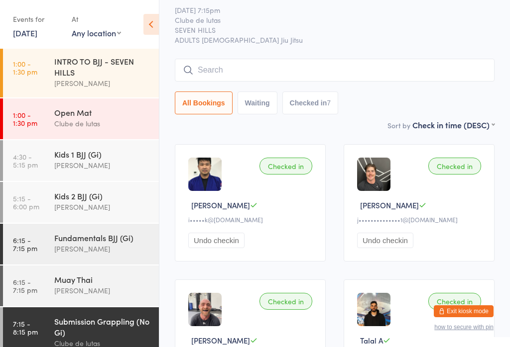
click at [410, 71] on input "search" at bounding box center [335, 70] width 320 height 23
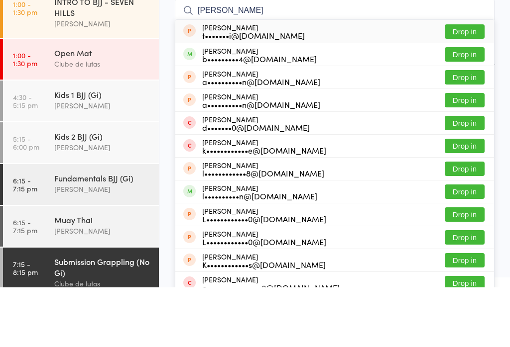
type input "[PERSON_NAME]"
click at [477, 107] on button "Drop in" at bounding box center [465, 114] width 40 height 14
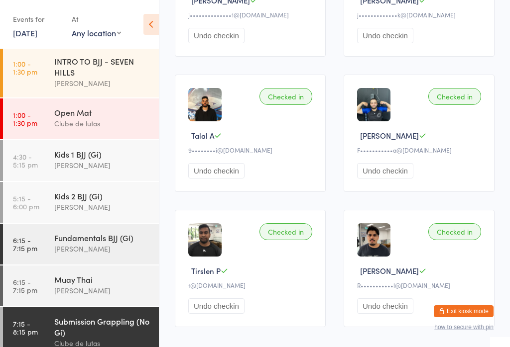
scroll to position [398, 0]
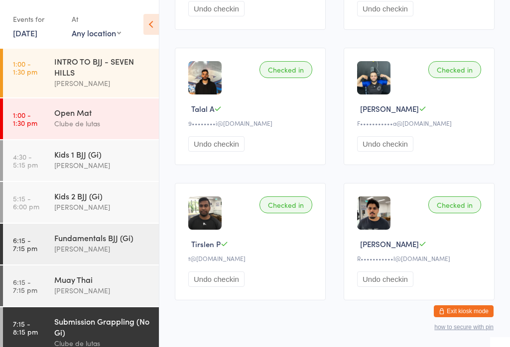
click at [110, 347] on div "Submission Grappling (No Gi) Clube de lutas" at bounding box center [106, 333] width 105 height 50
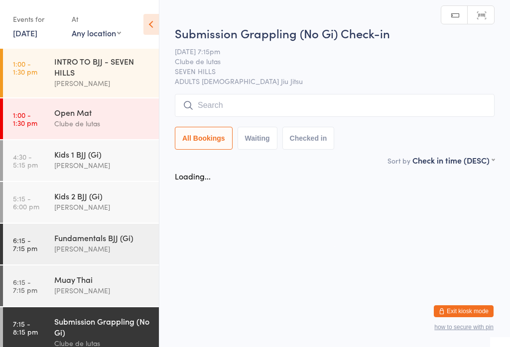
scroll to position [0, 0]
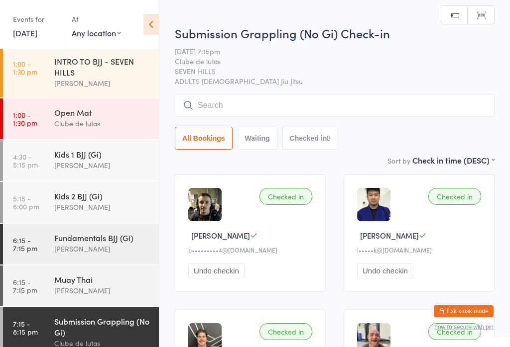
click at [288, 113] on input "search" at bounding box center [335, 105] width 320 height 23
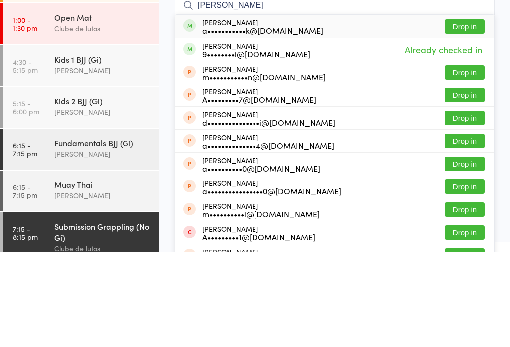
type input "[PERSON_NAME]"
click at [468, 114] on button "Drop in" at bounding box center [465, 121] width 40 height 14
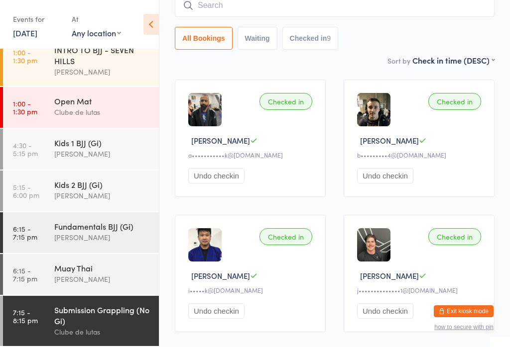
scroll to position [142, 0]
click at [281, 10] on input "search" at bounding box center [335, 5] width 320 height 23
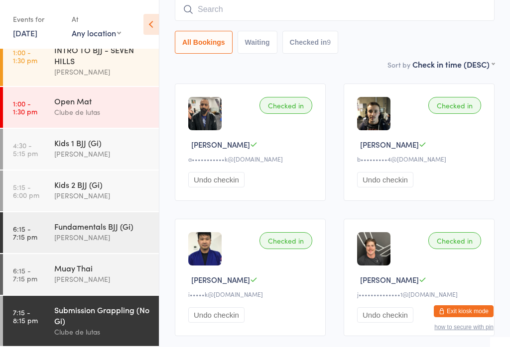
scroll to position [90, 0]
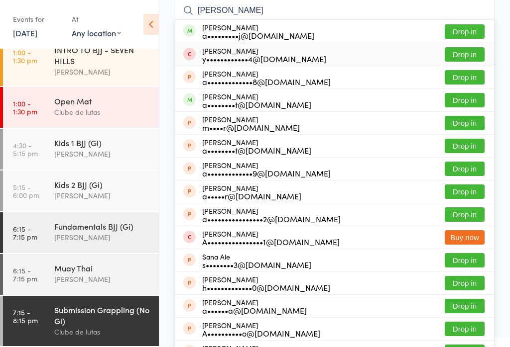
type input "[PERSON_NAME]"
click at [280, 55] on div "y••••••••••••4@[DOMAIN_NAME]" at bounding box center [264, 59] width 124 height 8
